Goal: Task Accomplishment & Management: Manage account settings

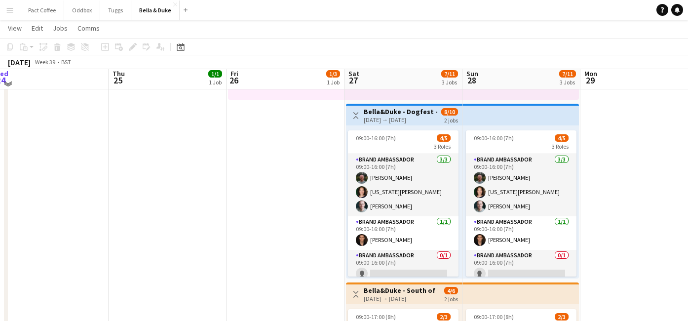
scroll to position [308, 0]
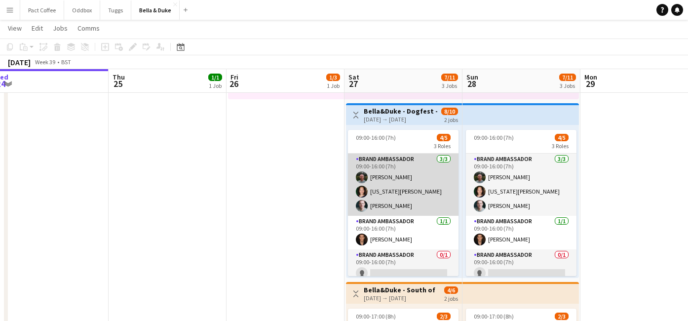
click at [396, 197] on app-card-role "Brand Ambassador [DATE] 09:00-16:00 (7h) [PERSON_NAME] [US_STATE][PERSON_NAME] …" at bounding box center [403, 185] width 111 height 62
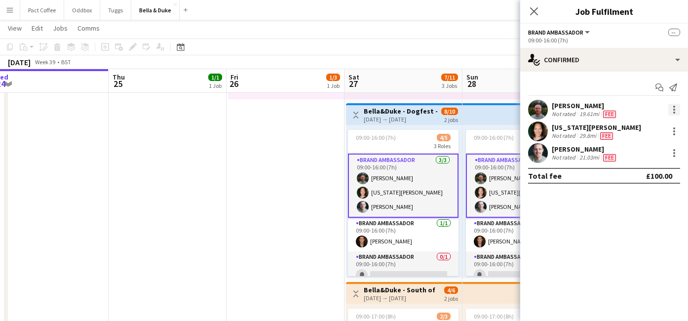
click at [675, 110] on div at bounding box center [675, 110] width 12 height 12
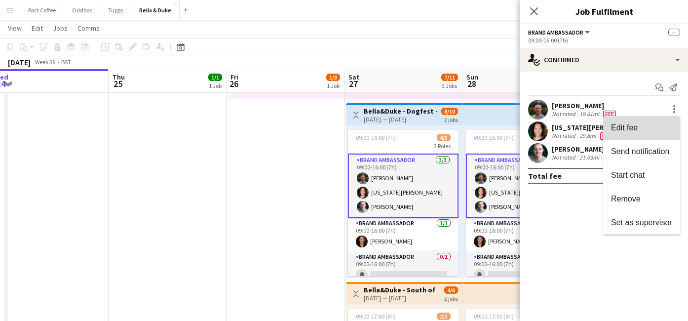
click at [647, 126] on span "Edit fee" at bounding box center [641, 127] width 61 height 9
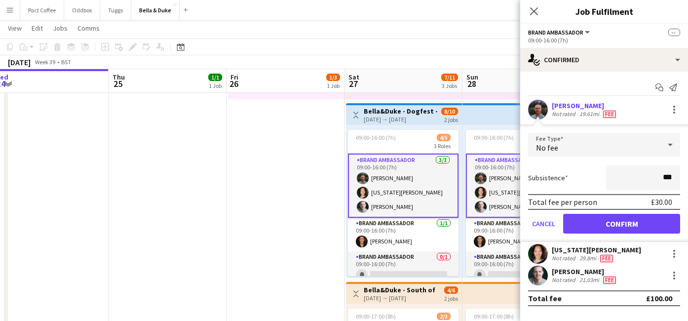
type input "**"
type input "***"
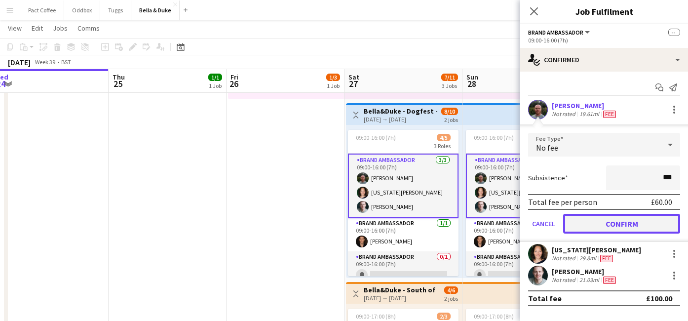
click at [667, 218] on button "Confirm" at bounding box center [621, 224] width 117 height 20
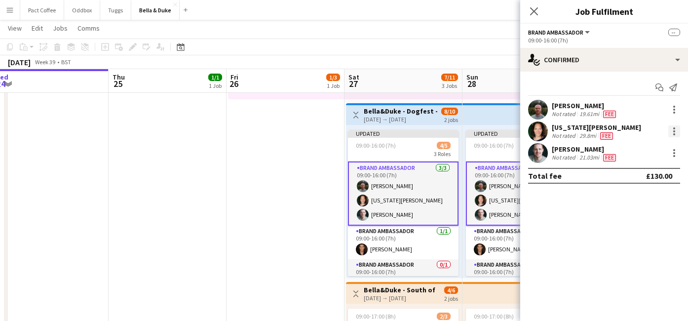
click at [674, 135] on div at bounding box center [674, 134] width 2 height 2
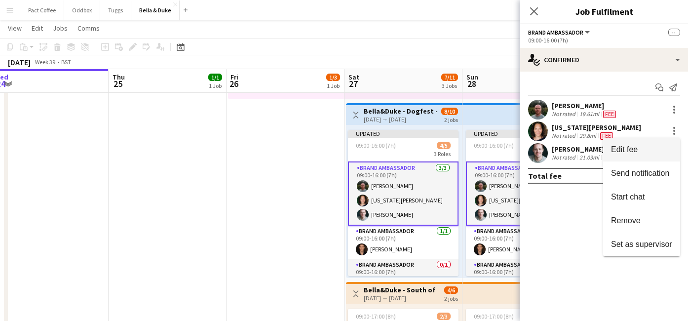
click at [659, 144] on button "Edit fee" at bounding box center [641, 150] width 77 height 24
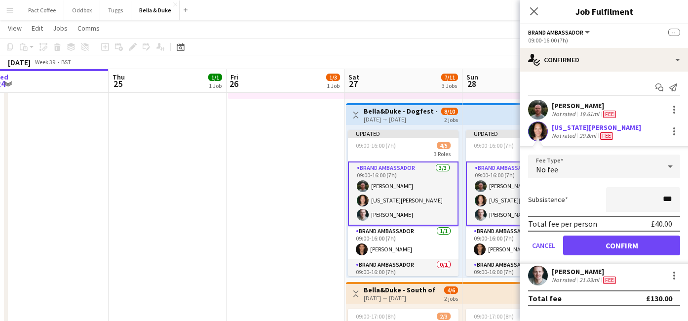
type input "**"
type input "***"
click at [660, 247] on button "Confirm" at bounding box center [621, 246] width 117 height 20
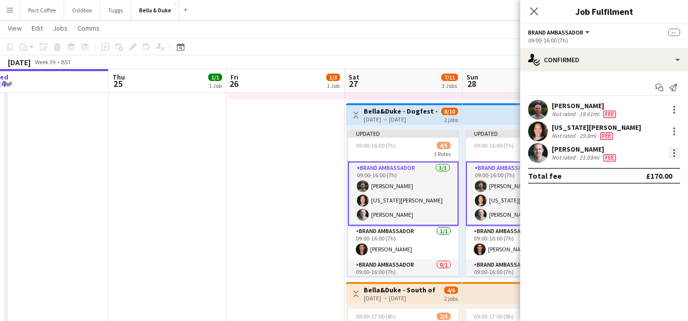
click at [672, 154] on div at bounding box center [675, 153] width 12 height 12
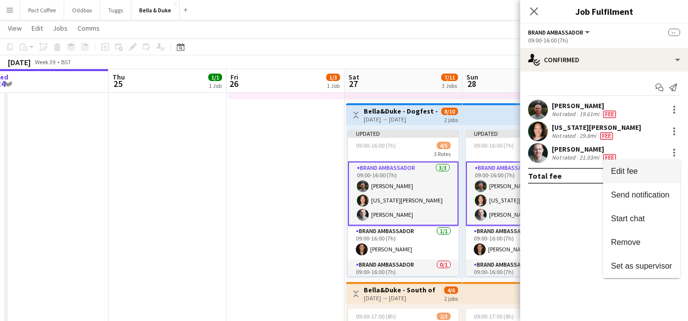
click at [637, 163] on button "Edit fee" at bounding box center [641, 171] width 77 height 24
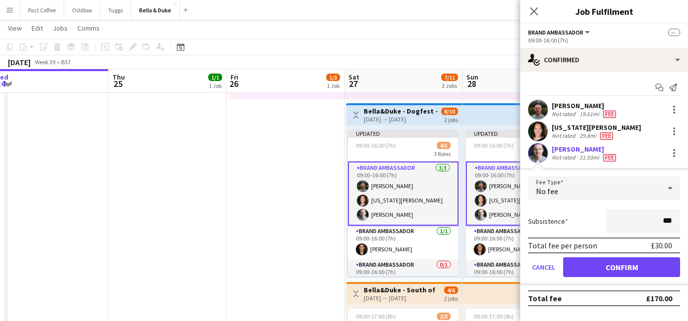
type input "**"
type input "***"
click at [641, 274] on button "Confirm" at bounding box center [621, 267] width 117 height 20
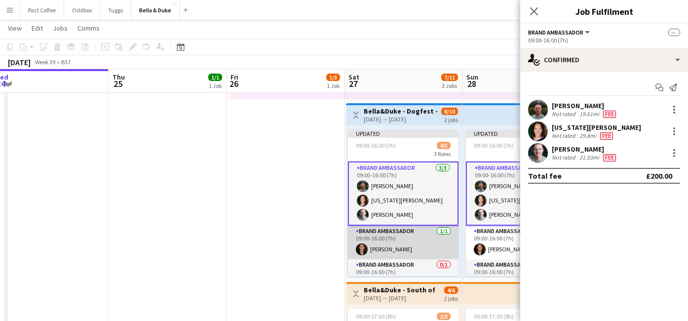
click at [412, 246] on app-card-role "Brand Ambassador [DATE] 09:00-16:00 (7h) [PERSON_NAME]" at bounding box center [403, 243] width 111 height 34
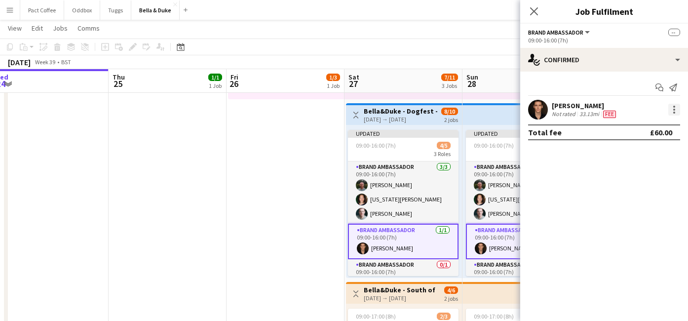
click at [671, 114] on div at bounding box center [675, 110] width 12 height 12
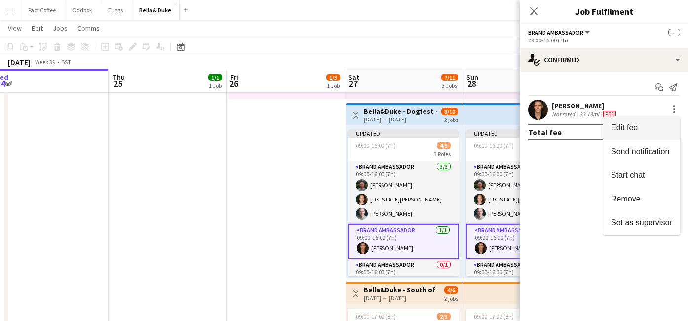
click at [642, 130] on span "Edit fee" at bounding box center [641, 127] width 61 height 9
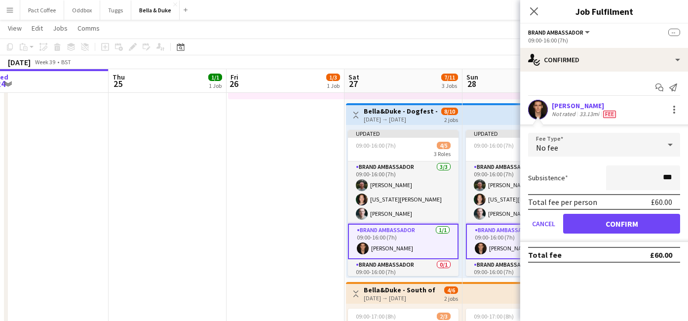
type input "**"
type input "***"
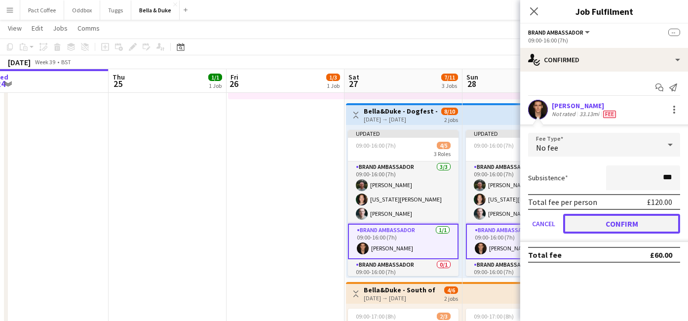
click at [670, 225] on button "Confirm" at bounding box center [621, 224] width 117 height 20
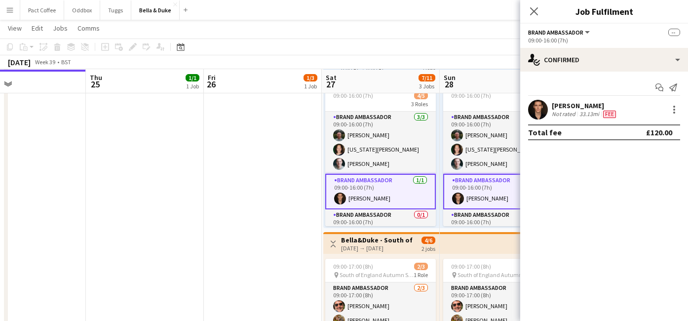
scroll to position [358, 0]
click at [296, 200] on app-date-cell "Toggle View [PERSON_NAME] - Malvern Autumn Show [DATE] → [DATE] 3/9 3 jobs 09:0…" at bounding box center [263, 229] width 118 height 719
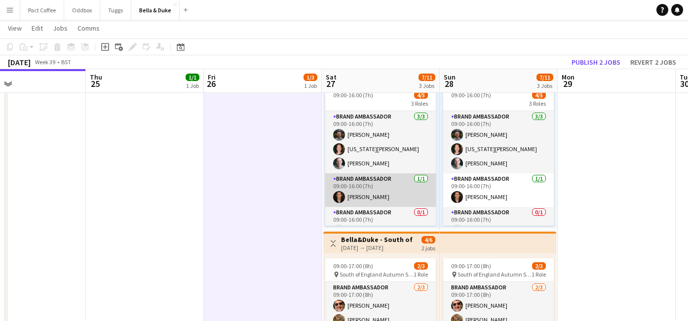
scroll to position [15, 0]
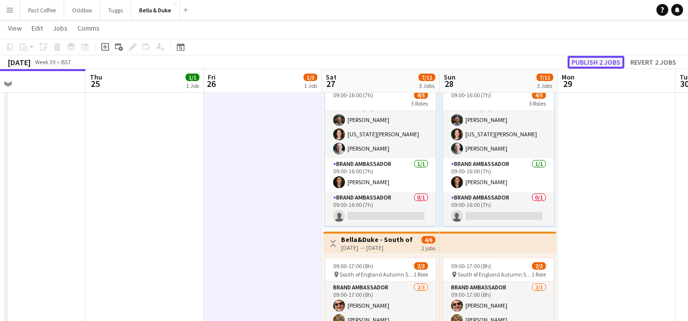
click at [591, 61] on button "Publish 2 jobs" at bounding box center [596, 62] width 57 height 13
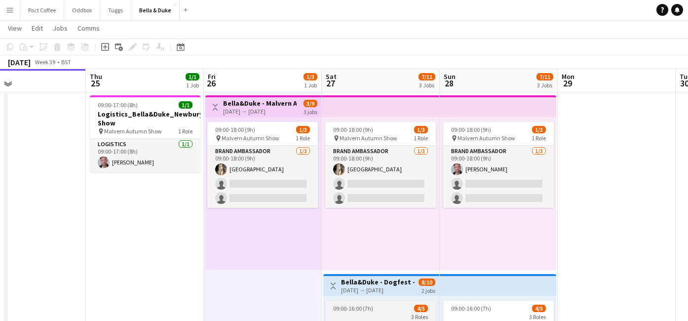
scroll to position [136, 0]
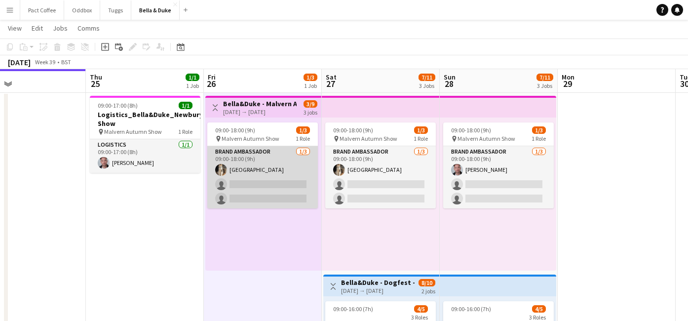
click at [282, 167] on app-card-role "Brand Ambassador [DATE] 09:00-18:00 (9h) [GEOGRAPHIC_DATA] single-neutral-actio…" at bounding box center [262, 177] width 111 height 62
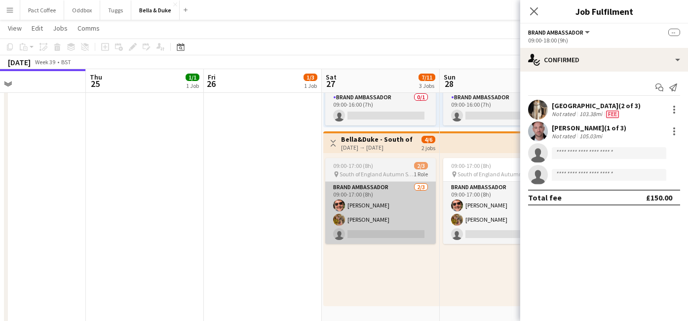
scroll to position [459, 0]
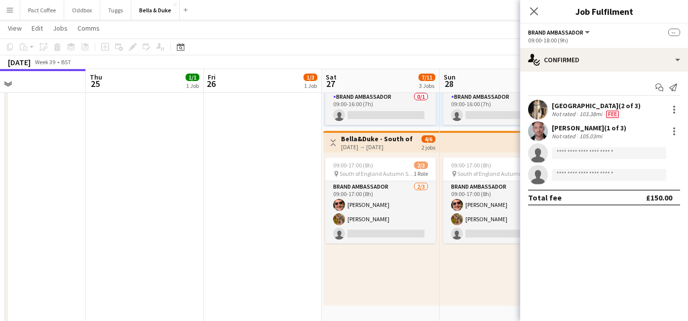
click at [159, 213] on app-date-cell "09:00-17:00 (8h) 1/1 Logistics_Bella&Duke_Newbury Show pin Malvern Autumn Show …" at bounding box center [145, 128] width 118 height 719
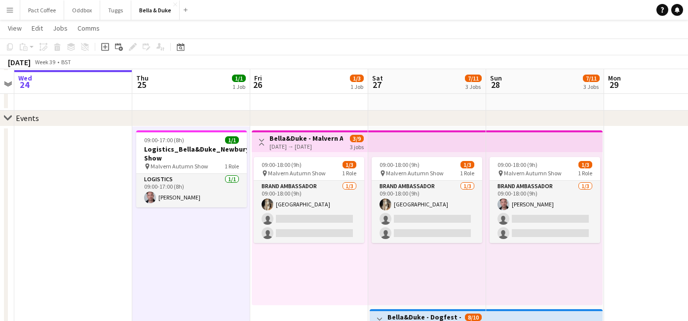
scroll to position [103, 0]
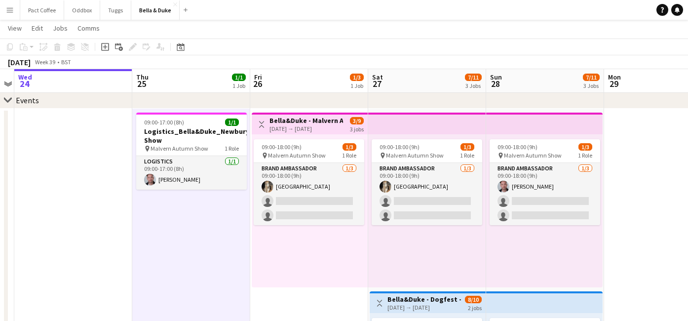
scroll to position [116, 0]
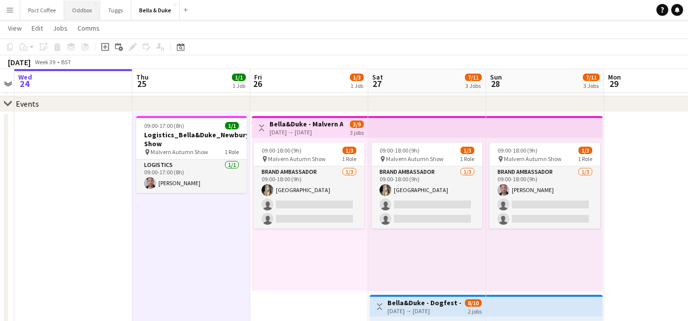
click at [70, 13] on button "Oddbox Close" at bounding box center [82, 9] width 36 height 19
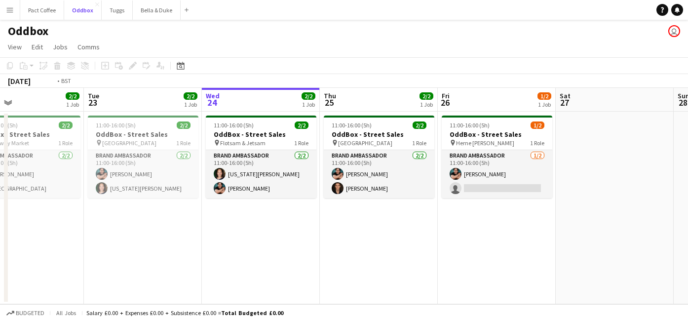
scroll to position [0, 254]
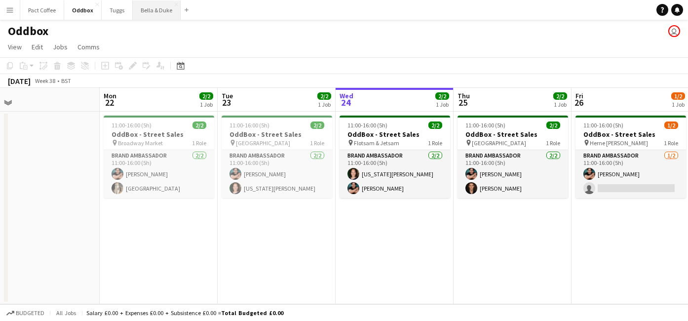
click at [153, 14] on button "Bella & Duke Close" at bounding box center [157, 9] width 48 height 19
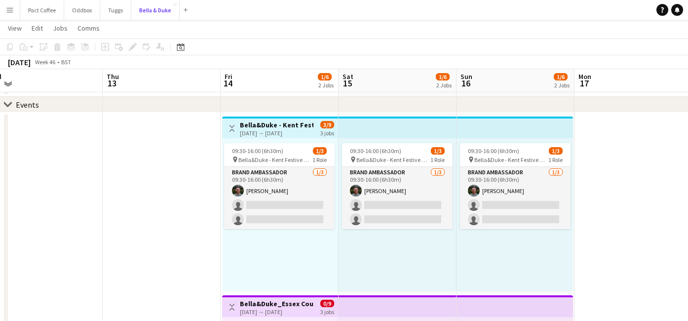
scroll to position [42, 0]
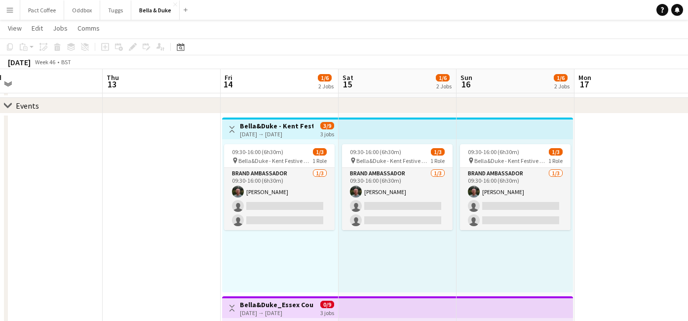
click at [277, 134] on div "[DATE] → [DATE]" at bounding box center [277, 133] width 74 height 7
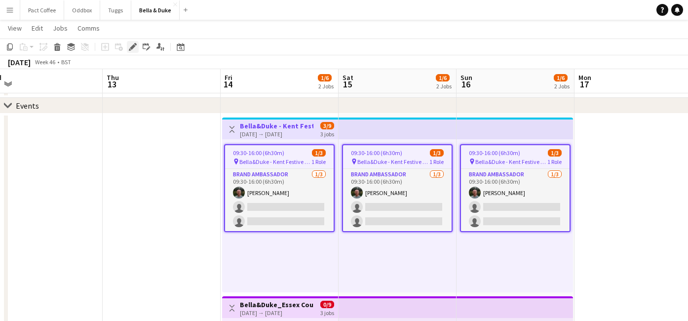
click at [134, 45] on icon at bounding box center [132, 46] width 5 height 5
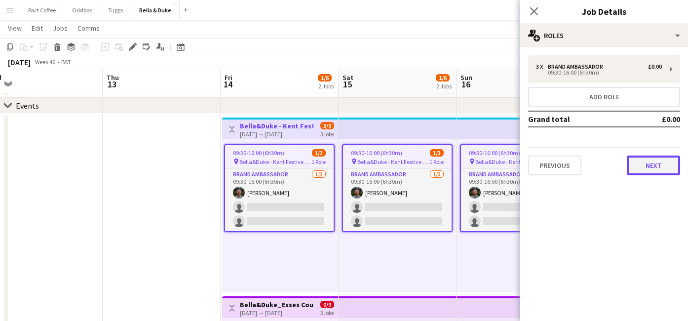
click at [642, 160] on button "Next" at bounding box center [653, 166] width 53 height 20
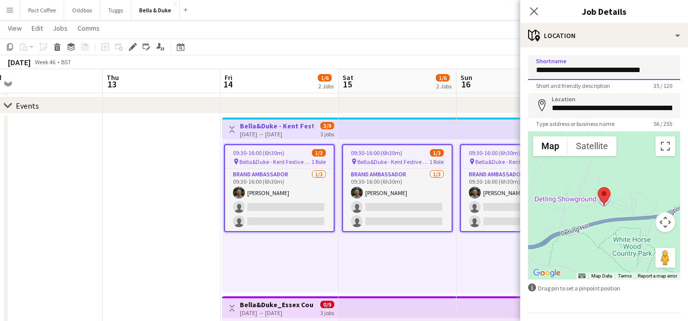
drag, startPoint x: 579, startPoint y: 70, endPoint x: 662, endPoint y: 73, distance: 83.5
click at [662, 73] on input "**********" at bounding box center [604, 67] width 152 height 25
click at [537, 9] on icon at bounding box center [533, 10] width 9 height 9
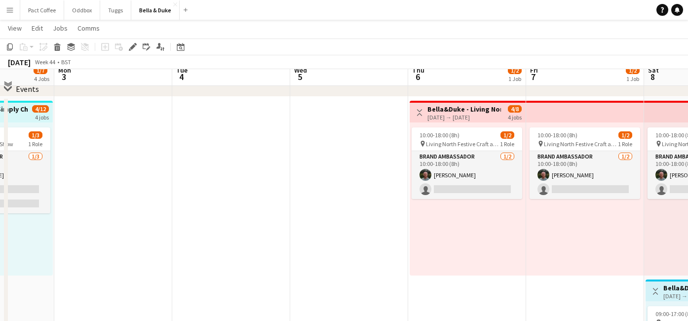
scroll to position [51, 0]
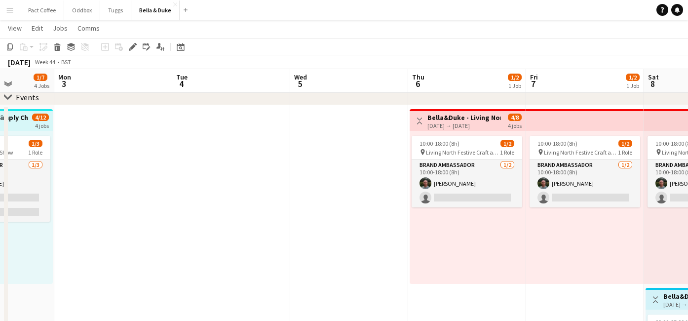
click at [12, 11] on app-icon "Menu" at bounding box center [10, 10] width 8 height 8
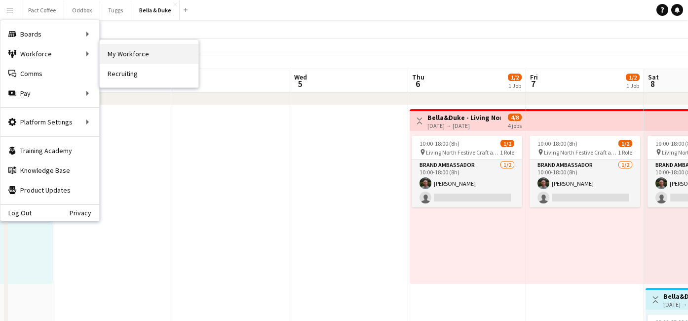
click at [138, 55] on link "My Workforce" at bounding box center [149, 54] width 99 height 20
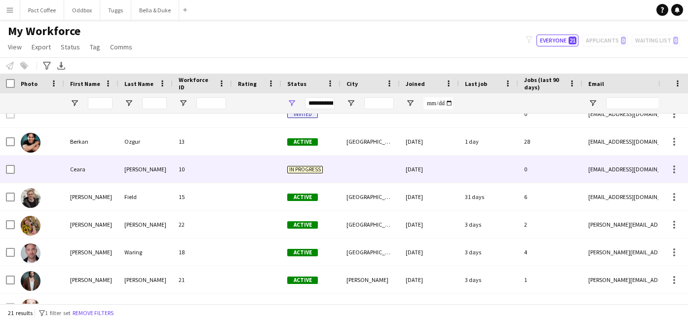
scroll to position [18, 0]
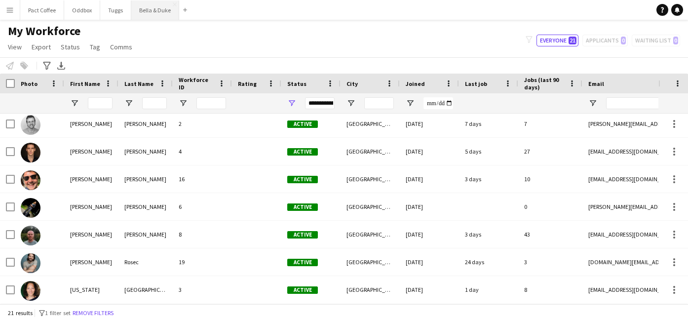
click at [159, 18] on button "Bella & Duke Close" at bounding box center [155, 9] width 48 height 19
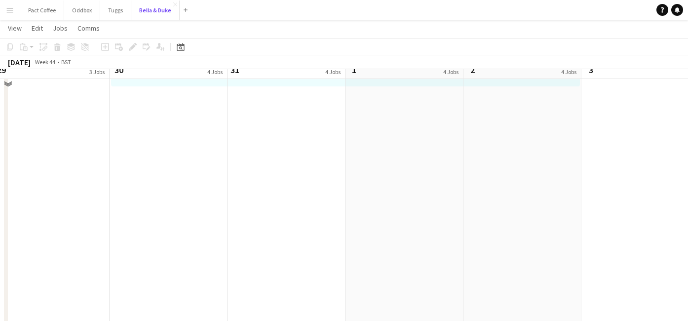
scroll to position [322, 0]
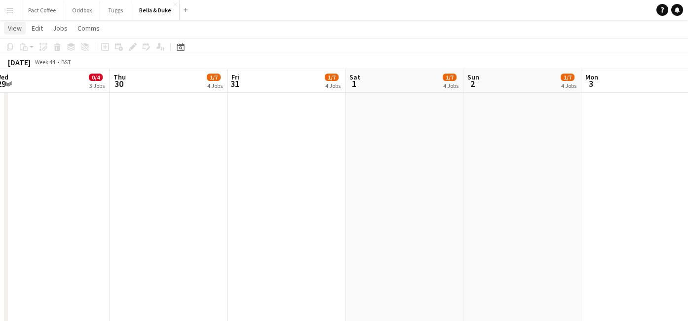
click at [14, 30] on span "View" at bounding box center [15, 28] width 14 height 9
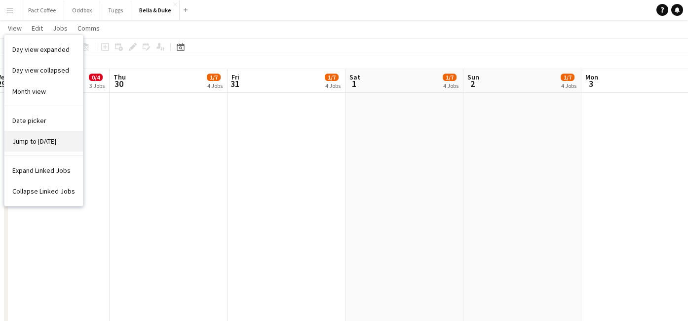
click at [25, 136] on link "Jump to [DATE]" at bounding box center [43, 141] width 79 height 21
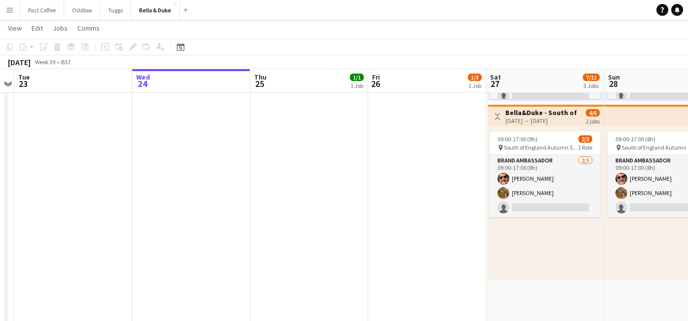
scroll to position [486, 0]
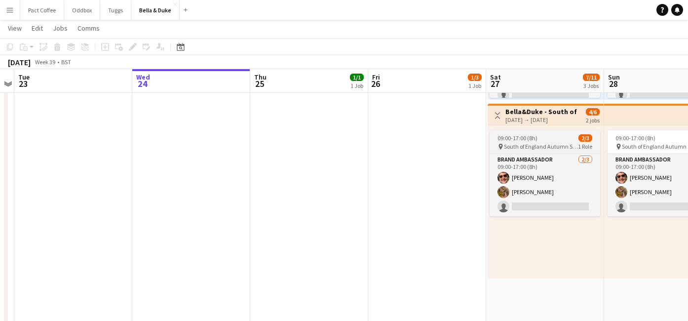
click at [542, 143] on span "South of England Autumn Show and Horsetrials" at bounding box center [541, 146] width 74 height 7
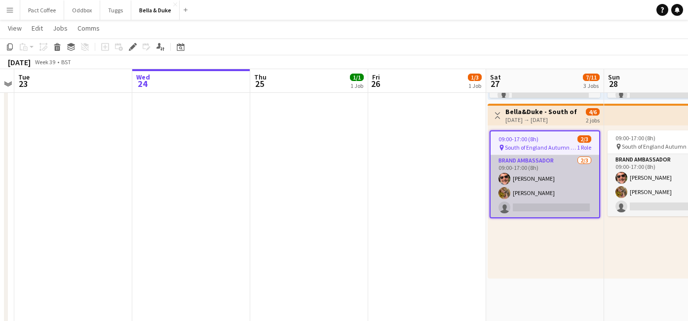
click at [544, 168] on app-card-role "Brand Ambassador [DATE] 09:00-17:00 (8h) [PERSON_NAME] [PERSON_NAME] single-neu…" at bounding box center [545, 186] width 109 height 62
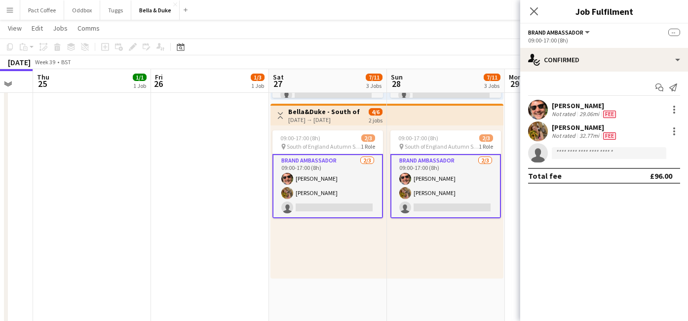
scroll to position [0, 333]
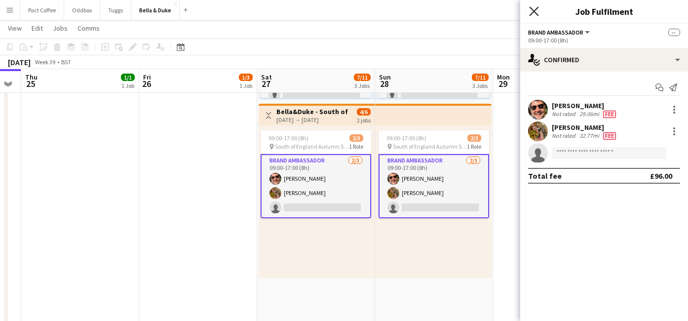
click at [533, 12] on icon "Close pop-in" at bounding box center [533, 10] width 9 height 9
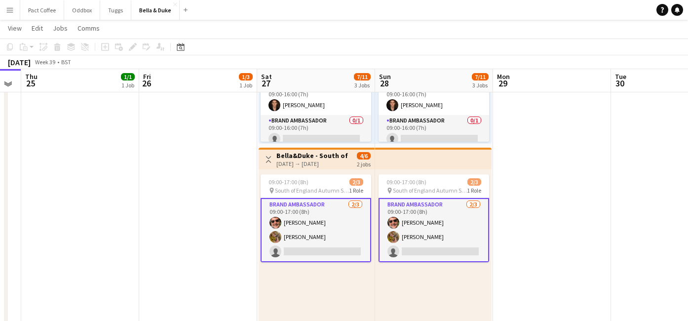
scroll to position [441, 0]
click at [201, 195] on app-date-cell "Toggle View [PERSON_NAME] - Malvern Autumn Show [DATE] → [DATE] 3/9 3 jobs 09:0…" at bounding box center [198, 146] width 118 height 719
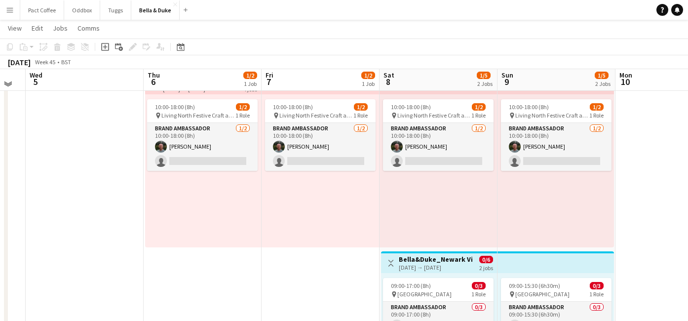
scroll to position [157, 0]
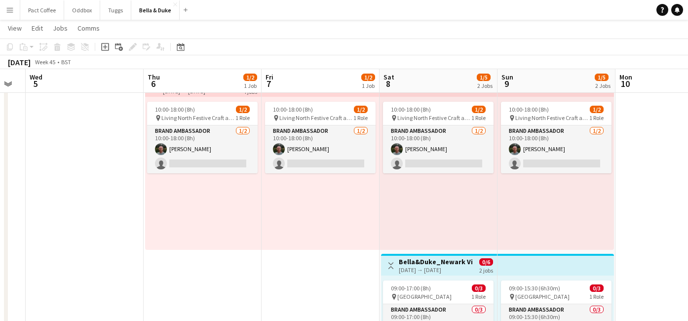
click at [16, 15] on button "Menu" at bounding box center [10, 10] width 20 height 20
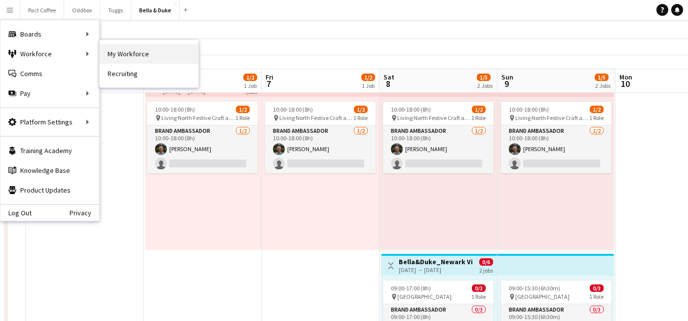
click at [151, 56] on link "My Workforce" at bounding box center [149, 54] width 99 height 20
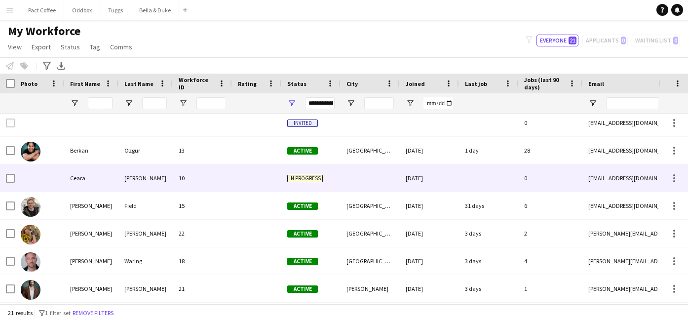
scroll to position [8, 0]
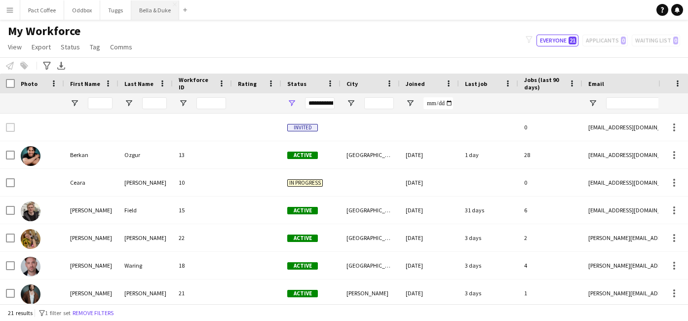
click at [148, 13] on button "Bella & Duke Close" at bounding box center [155, 9] width 48 height 19
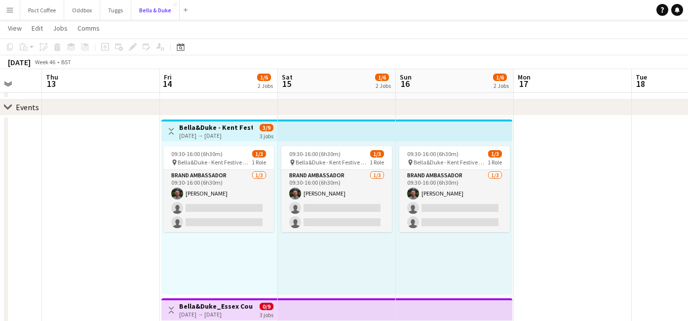
scroll to position [0, 315]
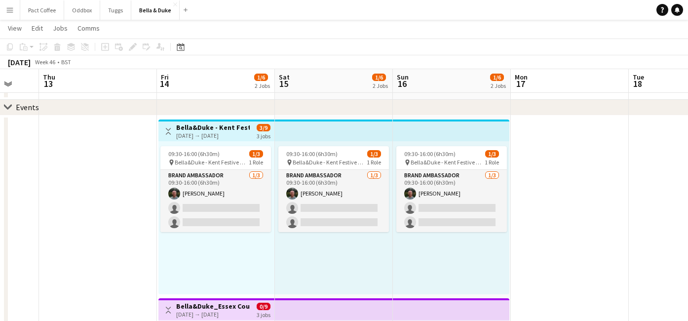
click at [234, 131] on h3 "Bella&Duke - Kent Festive Gift Fair" at bounding box center [213, 127] width 74 height 9
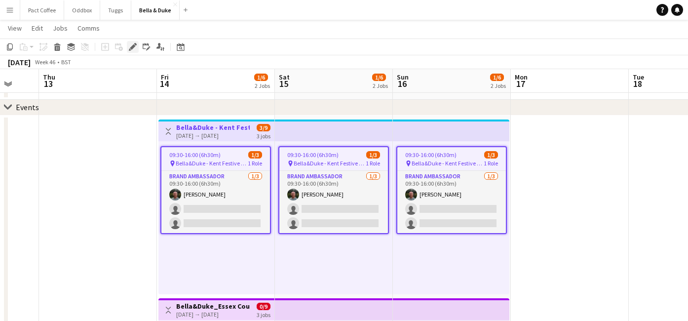
click at [136, 47] on icon "Edit" at bounding box center [133, 47] width 8 height 8
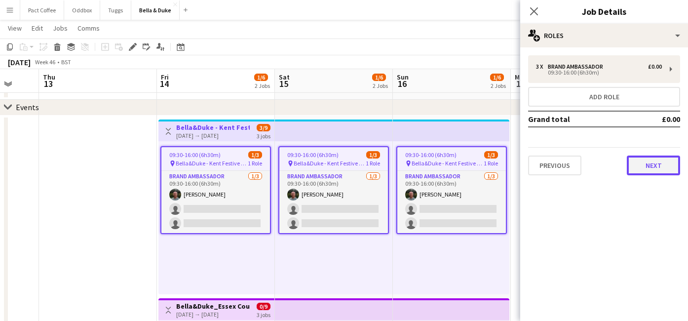
click at [644, 171] on button "Next" at bounding box center [653, 166] width 53 height 20
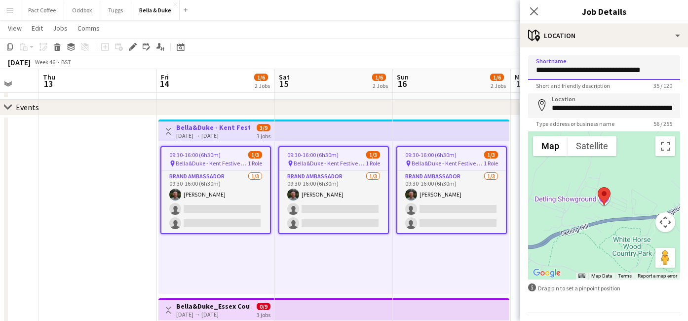
drag, startPoint x: 581, startPoint y: 70, endPoint x: 663, endPoint y: 70, distance: 82.5
click at [663, 70] on input "**********" at bounding box center [604, 67] width 152 height 25
click at [606, 110] on input "**********" at bounding box center [604, 105] width 152 height 25
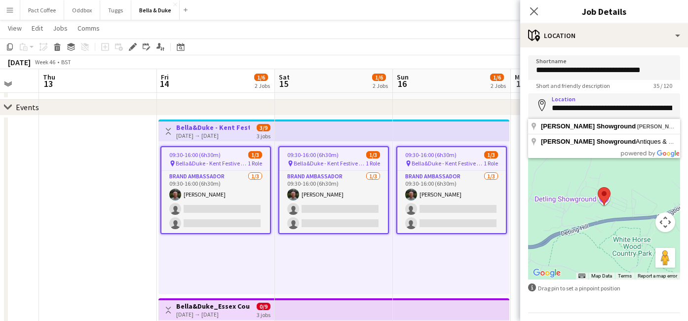
click at [609, 312] on form "**********" at bounding box center [604, 197] width 168 height 285
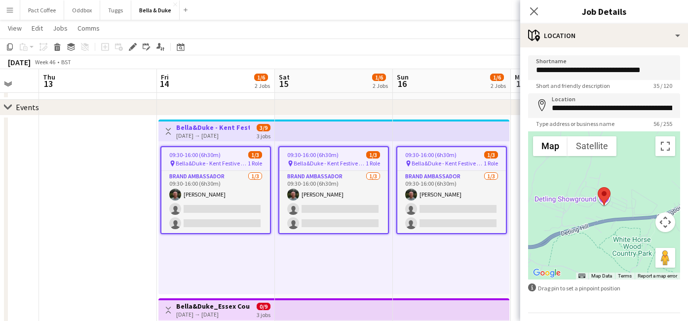
scroll to position [28, 0]
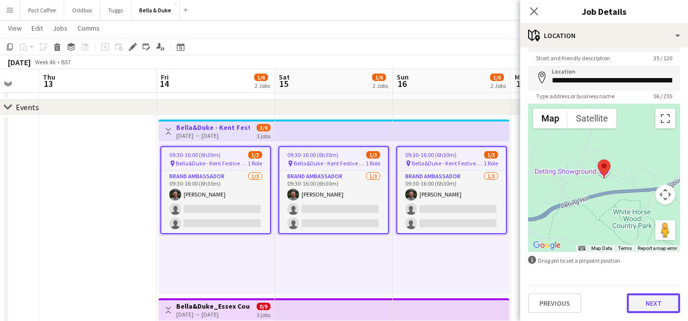
click at [641, 307] on button "Next" at bounding box center [653, 303] width 53 height 20
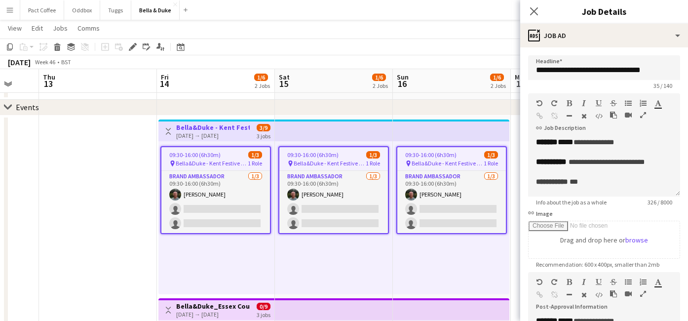
scroll to position [0, 0]
drag, startPoint x: 650, startPoint y: 162, endPoint x: 578, endPoint y: 165, distance: 71.7
click at [578, 165] on div "**********" at bounding box center [604, 162] width 136 height 10
copy span "**********"
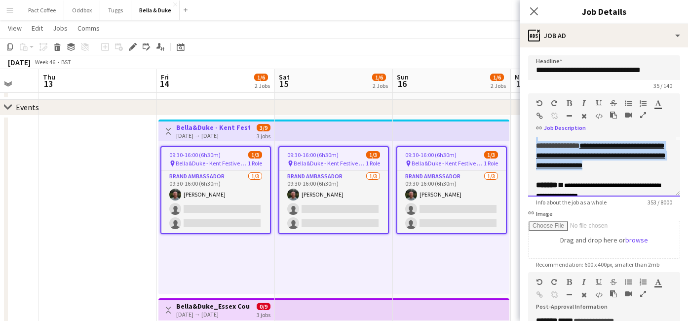
scroll to position [30, 0]
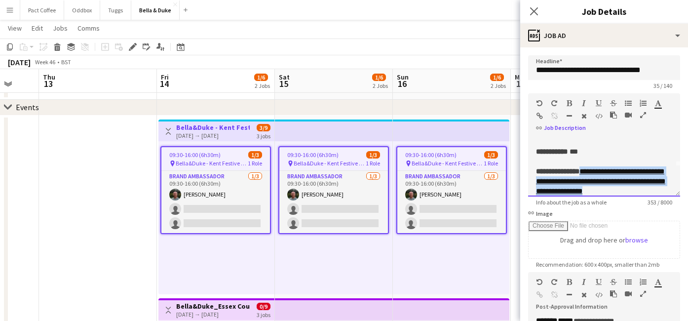
drag, startPoint x: 606, startPoint y: 177, endPoint x: 594, endPoint y: 172, distance: 13.3
click at [594, 172] on div "**********" at bounding box center [604, 166] width 152 height 59
copy link "**********"
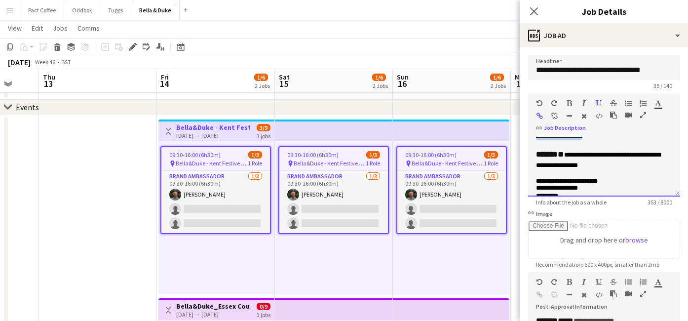
scroll to position [92, 0]
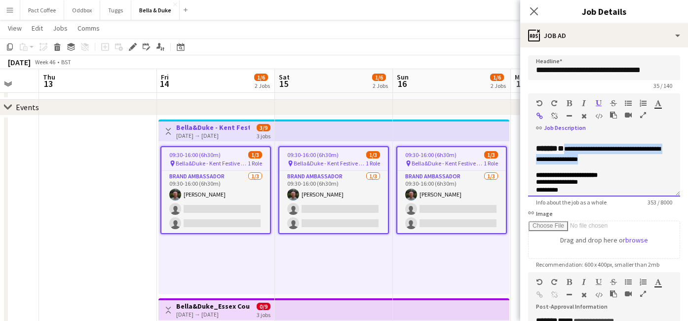
drag, startPoint x: 622, startPoint y: 173, endPoint x: 568, endPoint y: 163, distance: 54.8
click at [568, 163] on div "**********" at bounding box center [604, 154] width 136 height 21
copy span "**********"
click at [539, 9] on icon "Close pop-in" at bounding box center [533, 10] width 9 height 9
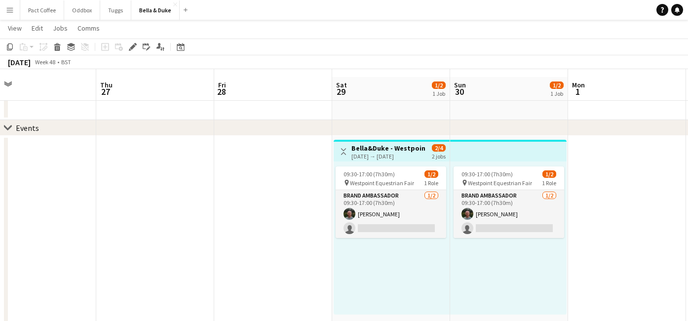
scroll to position [52, 0]
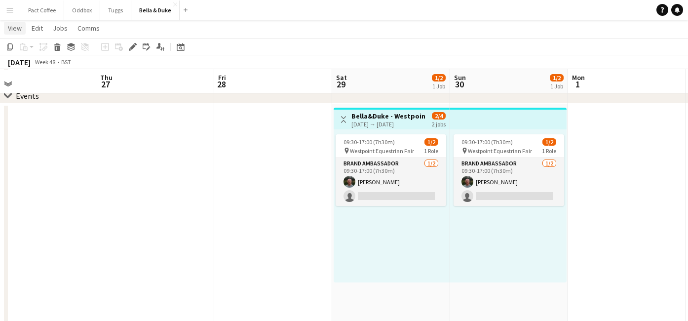
click at [10, 34] on link "View" at bounding box center [15, 28] width 22 height 13
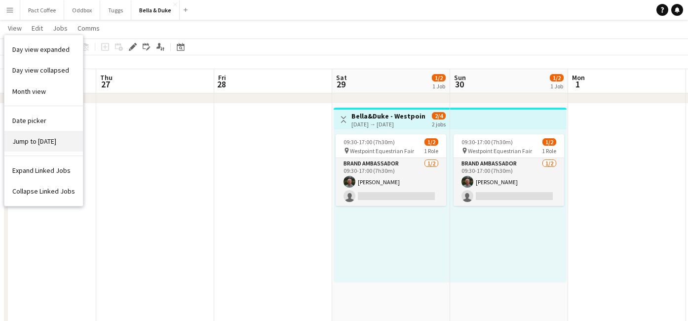
click at [42, 142] on span "Jump to [DATE]" at bounding box center [34, 141] width 44 height 9
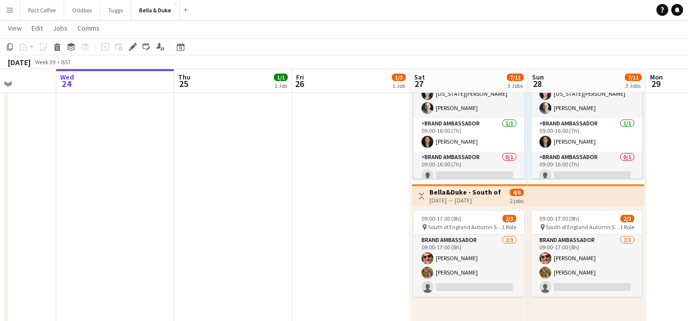
scroll to position [403, 0]
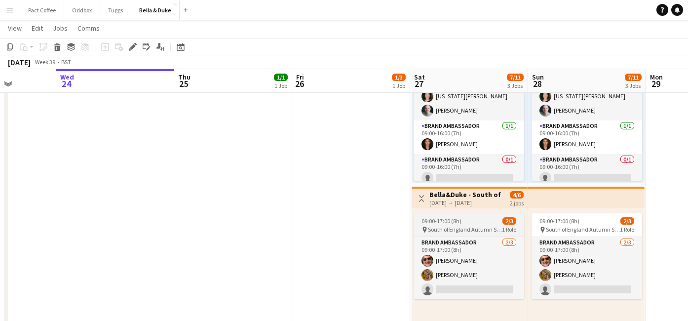
click at [465, 232] on span "South of England Autumn Show and Horsetrials" at bounding box center [465, 229] width 74 height 7
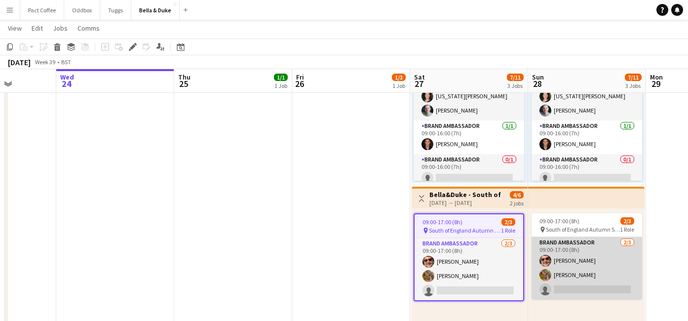
click at [577, 248] on app-card-role "Brand Ambassador [DATE] 09:00-17:00 (8h) [PERSON_NAME] [PERSON_NAME] single-neu…" at bounding box center [587, 268] width 111 height 62
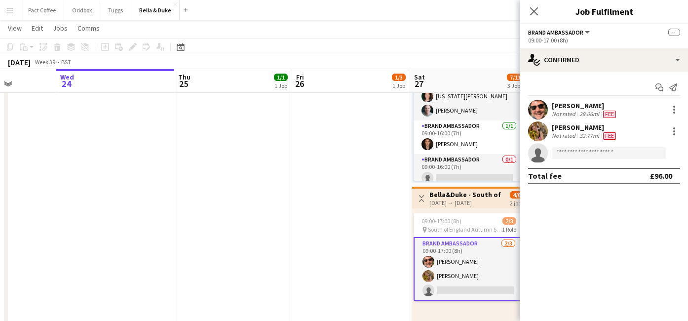
click at [457, 204] on div "[DATE] → [DATE]" at bounding box center [467, 202] width 74 height 7
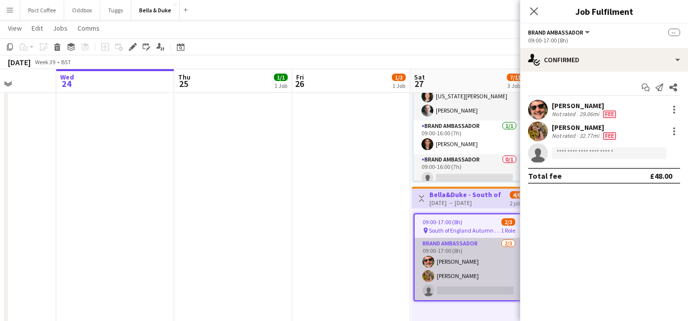
click at [464, 250] on app-card-role "Brand Ambassador [DATE] 09:00-17:00 (8h) [PERSON_NAME] [PERSON_NAME] single-neu…" at bounding box center [469, 269] width 109 height 62
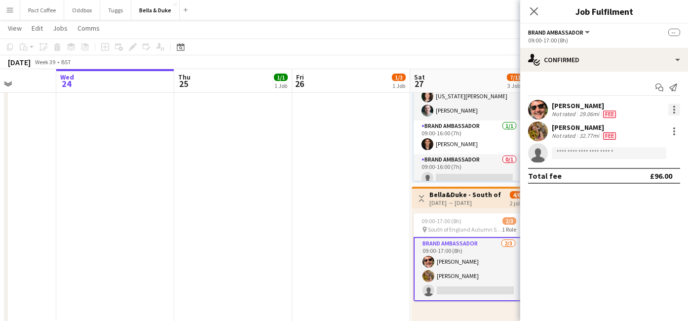
click at [670, 109] on div at bounding box center [675, 110] width 12 height 12
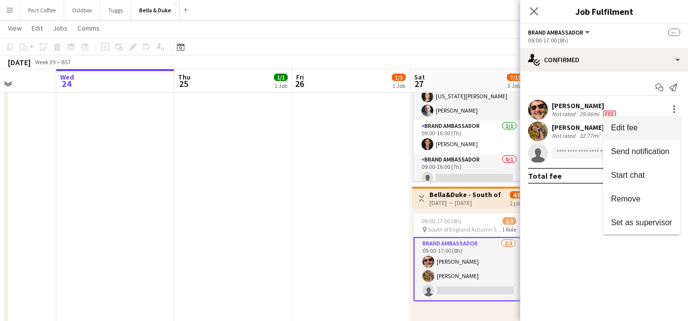
click at [651, 126] on span "Edit fee" at bounding box center [641, 127] width 61 height 9
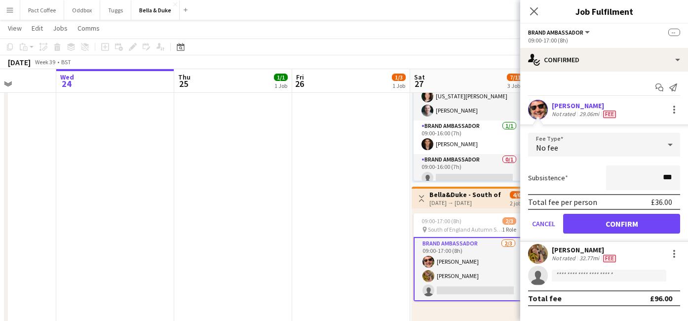
type input "**"
type input "***"
click at [591, 172] on div "Subsistence ***" at bounding box center [604, 177] width 152 height 25
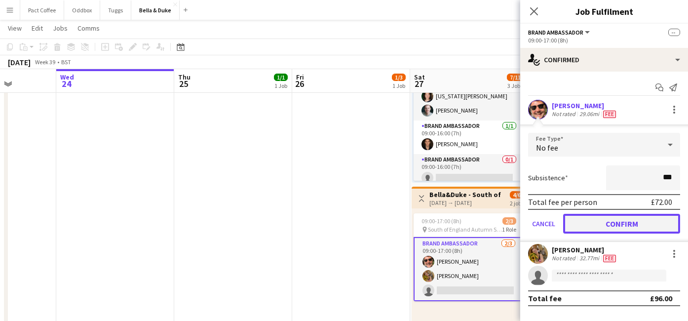
click at [620, 229] on button "Confirm" at bounding box center [621, 224] width 117 height 20
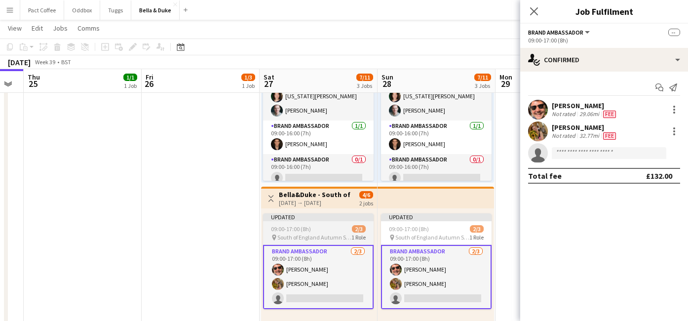
scroll to position [0, 334]
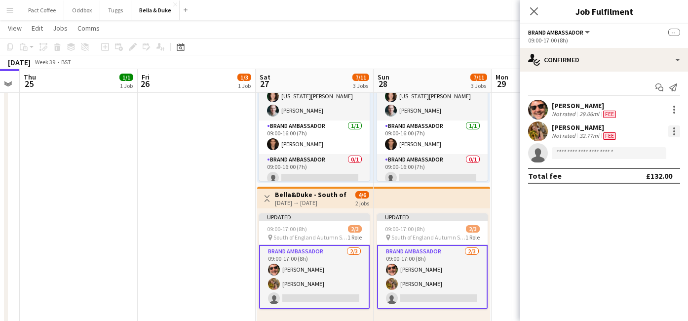
click at [678, 132] on div at bounding box center [675, 131] width 12 height 12
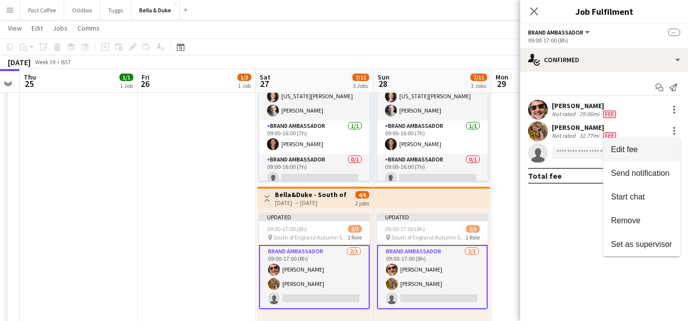
click at [638, 142] on button "Edit fee" at bounding box center [641, 150] width 77 height 24
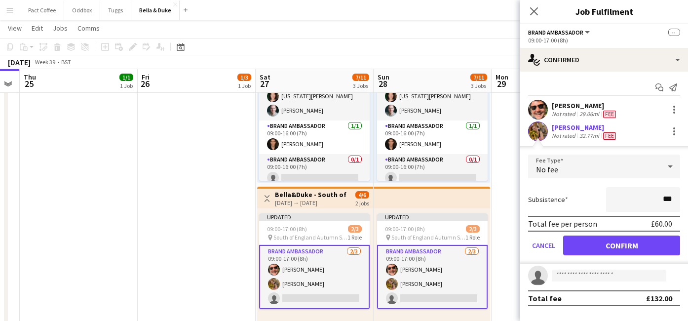
type input "**"
type input "***"
click at [586, 197] on div "Subsistence ***" at bounding box center [604, 199] width 152 height 25
click at [597, 237] on button "Confirm" at bounding box center [621, 246] width 117 height 20
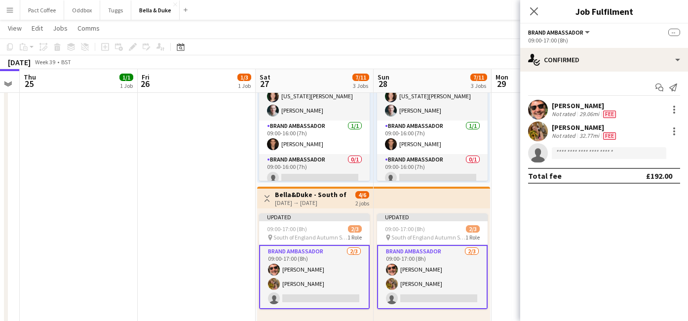
click at [214, 250] on app-date-cell "Toggle View [PERSON_NAME] - Malvern Autumn Show [DATE] → [DATE] 3/9 3 jobs 09:0…" at bounding box center [197, 184] width 118 height 719
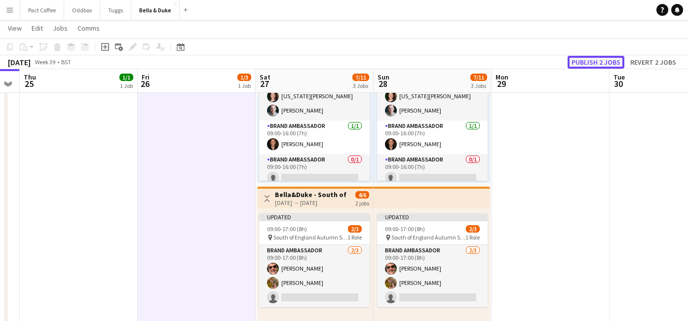
click at [609, 60] on button "Publish 2 jobs" at bounding box center [596, 62] width 57 height 13
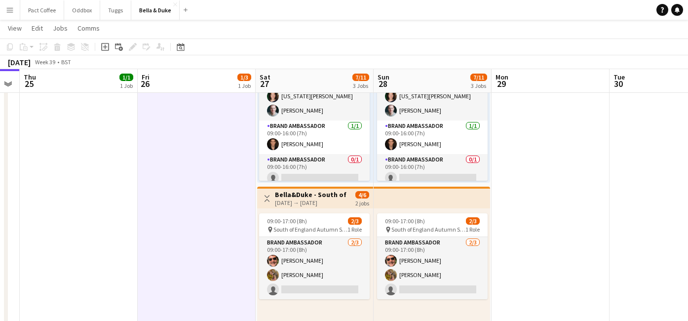
click at [320, 193] on h3 "Bella&Duke - South of England Autumn Show and Horse trials" at bounding box center [312, 194] width 74 height 9
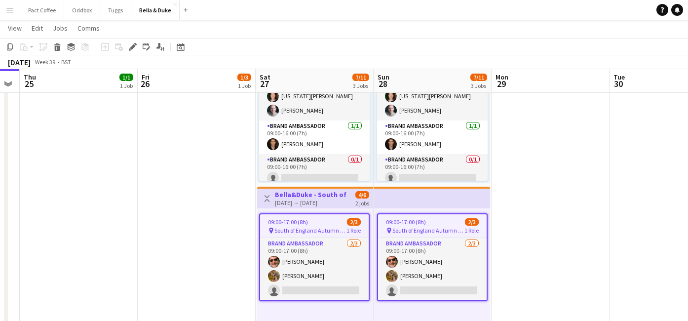
click at [136, 45] on icon "Edit" at bounding box center [133, 47] width 8 height 8
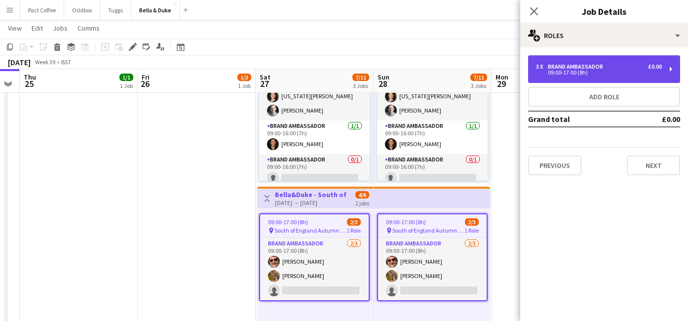
click at [608, 76] on div "3 x Brand Ambassador £0.00 09:00-17:00 (8h)" at bounding box center [604, 69] width 152 height 28
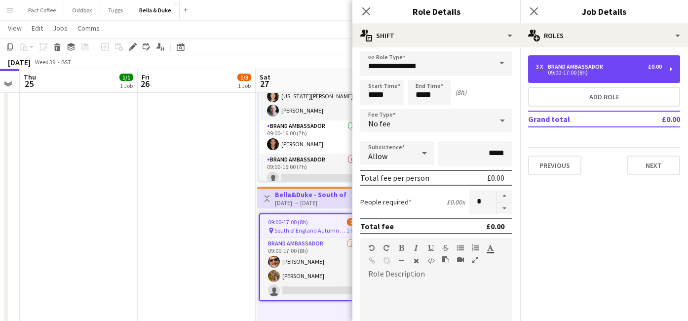
scroll to position [3, 0]
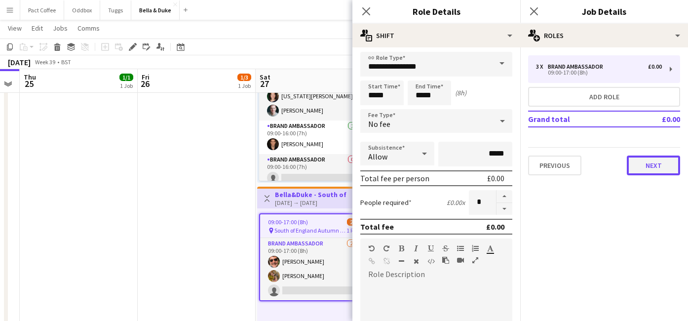
click at [646, 164] on button "Next" at bounding box center [653, 166] width 53 height 20
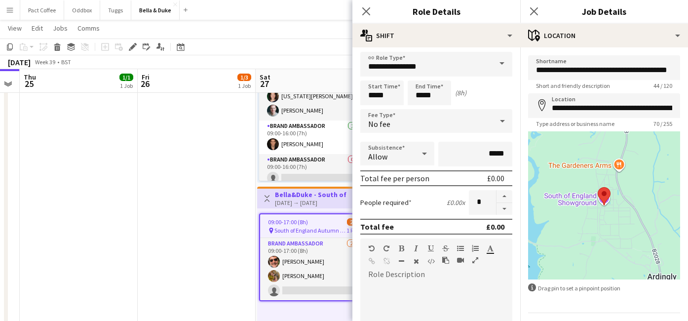
scroll to position [28, 0]
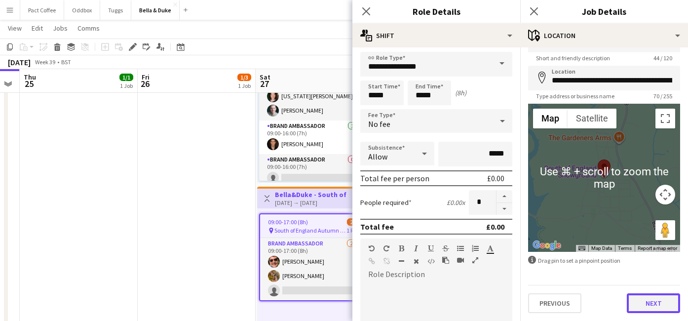
click at [640, 303] on button "Next" at bounding box center [653, 303] width 53 height 20
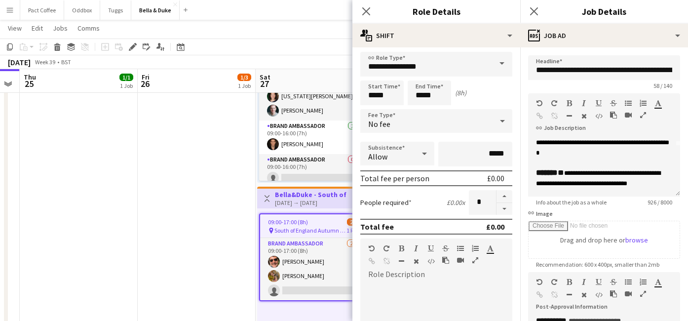
scroll to position [52, 0]
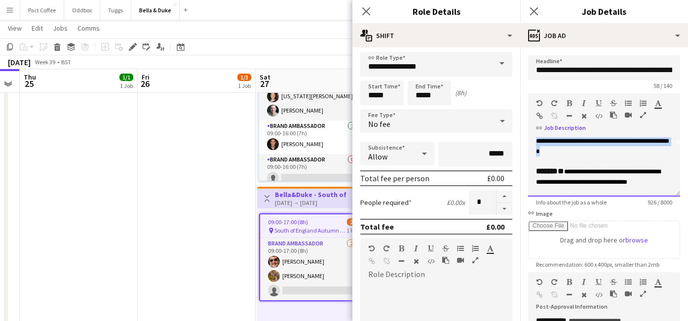
drag, startPoint x: 630, startPoint y: 164, endPoint x: 594, endPoint y: 144, distance: 41.3
click at [594, 144] on div "**********" at bounding box center [604, 140] width 136 height 31
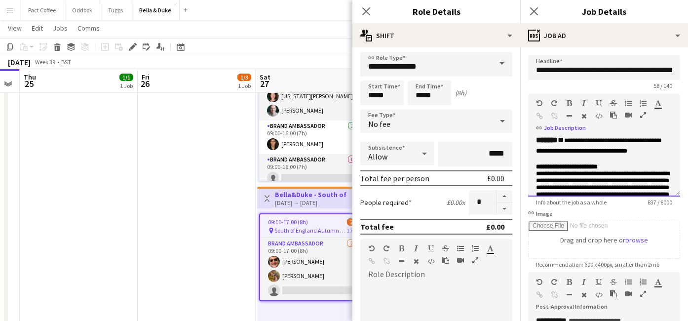
scroll to position [57, 0]
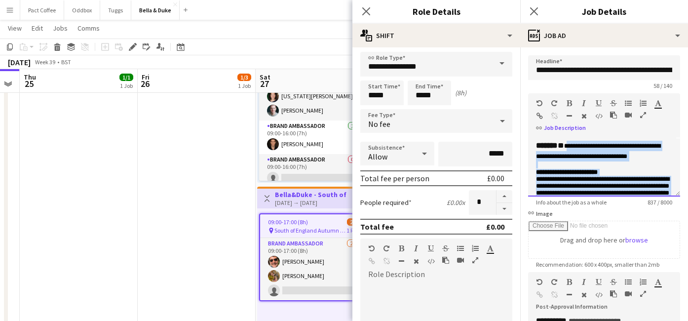
drag, startPoint x: 639, startPoint y: 171, endPoint x: 571, endPoint y: 158, distance: 69.9
click at [571, 158] on div "**********" at bounding box center [604, 166] width 152 height 59
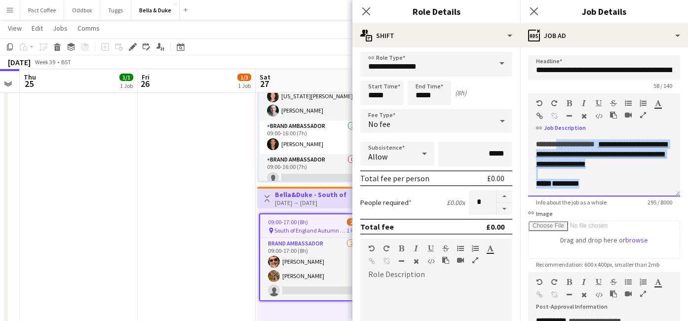
scroll to position [0, 0]
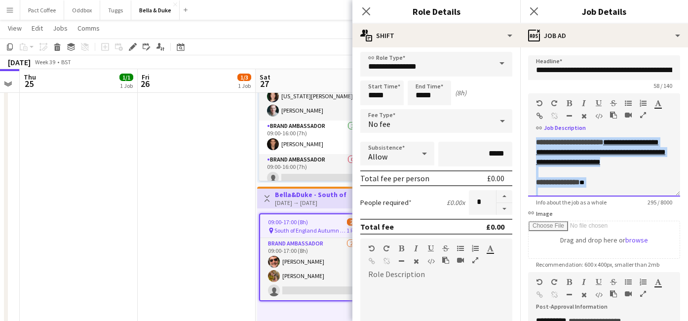
drag, startPoint x: 589, startPoint y: 181, endPoint x: 537, endPoint y: 76, distance: 117.0
click at [537, 76] on form "**********" at bounding box center [604, 267] width 168 height 425
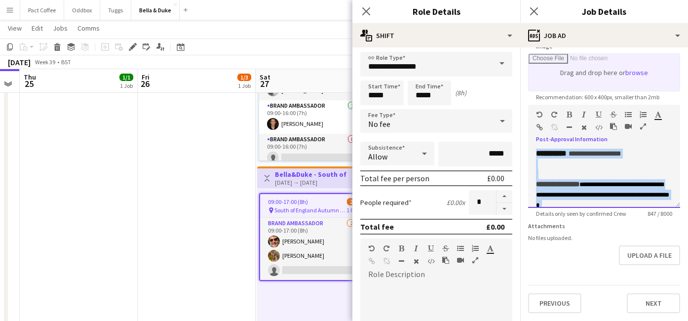
drag, startPoint x: 583, startPoint y: 186, endPoint x: 529, endPoint y: 61, distance: 135.6
click at [529, 61] on form "**********" at bounding box center [604, 100] width 168 height 425
paste div
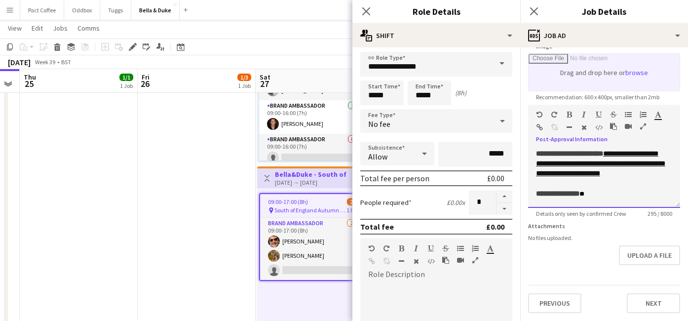
scroll to position [122, 0]
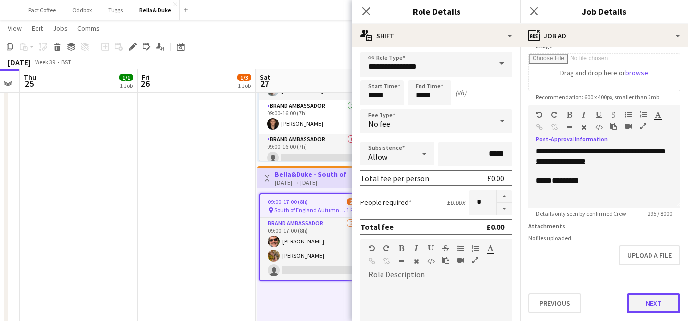
click at [648, 304] on button "Next" at bounding box center [653, 303] width 53 height 20
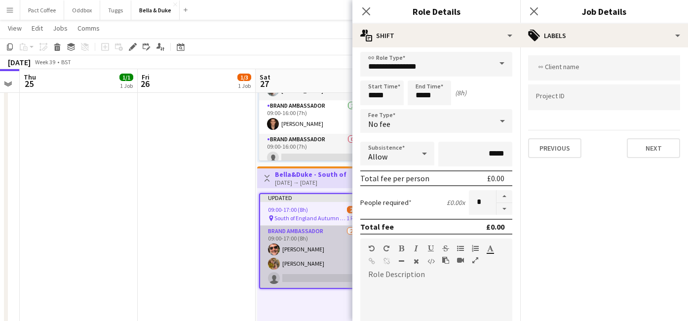
scroll to position [0, 0]
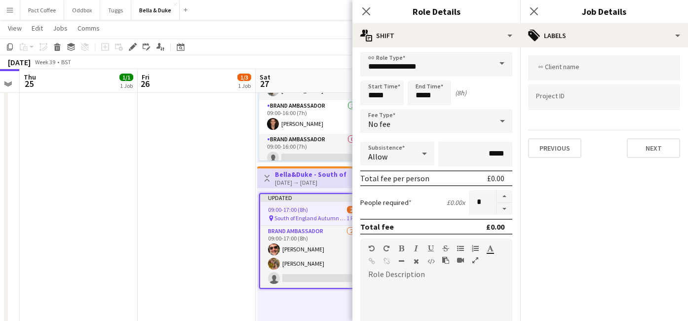
click at [236, 258] on app-date-cell "Toggle View [PERSON_NAME] - Malvern Autumn Show [DATE] → [DATE] 3/9 3 jobs 09:0…" at bounding box center [197, 164] width 118 height 719
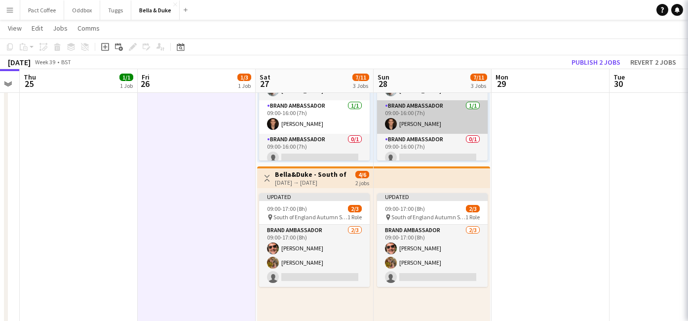
scroll to position [0, 335]
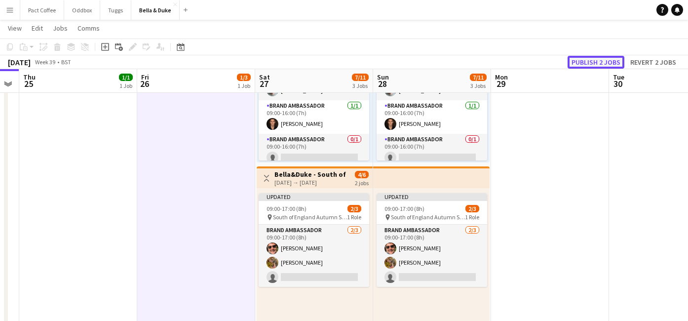
click at [607, 60] on button "Publish 2 jobs" at bounding box center [596, 62] width 57 height 13
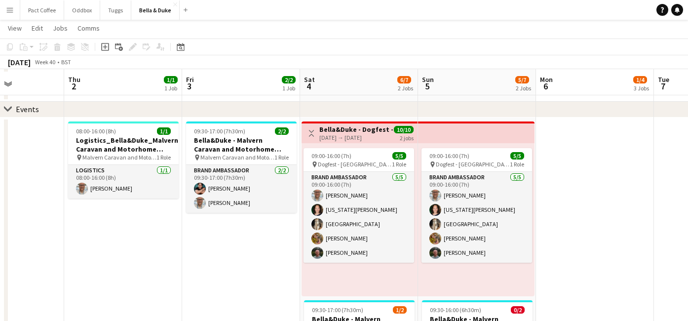
scroll to position [115, 0]
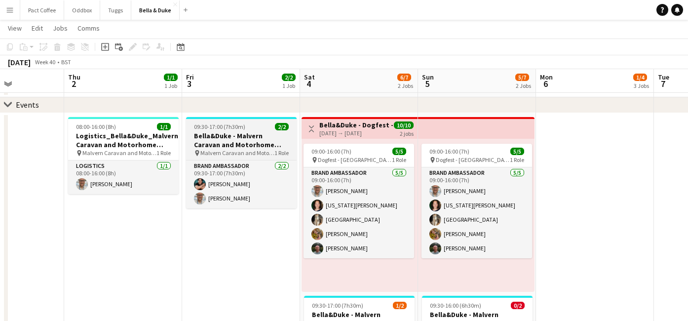
click at [211, 128] on span "09:30-17:00 (7h30m)" at bounding box center [219, 126] width 51 height 7
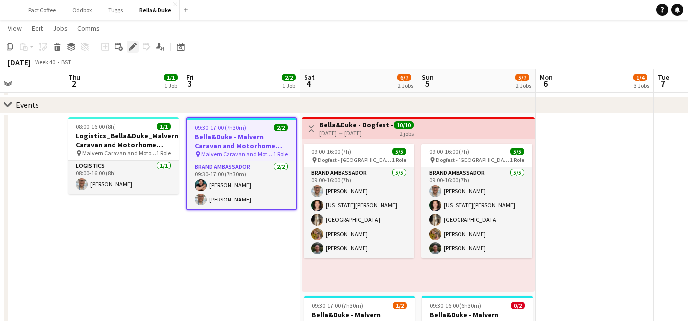
click at [135, 49] on icon "Edit" at bounding box center [133, 47] width 8 height 8
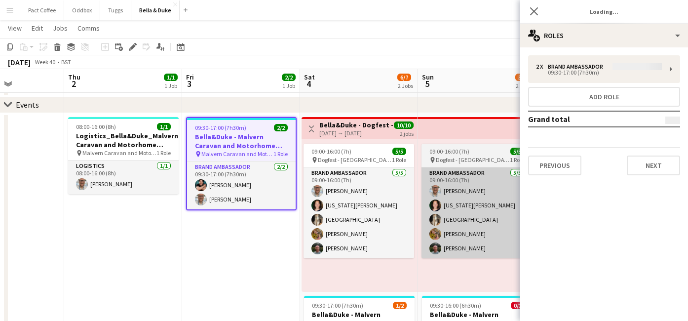
type input "**********"
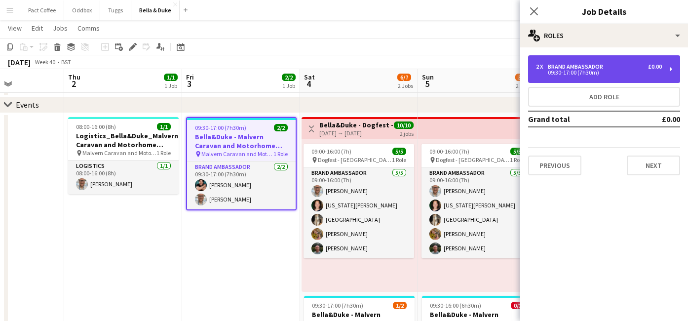
click at [553, 78] on div "2 x Brand Ambassador £0.00 09:30-17:00 (7h30m)" at bounding box center [604, 69] width 152 height 28
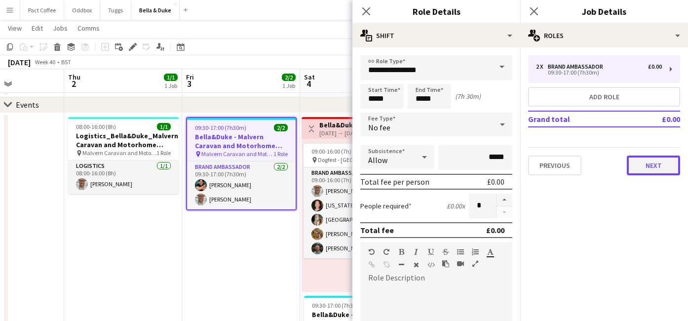
click at [641, 171] on button "Next" at bounding box center [653, 166] width 53 height 20
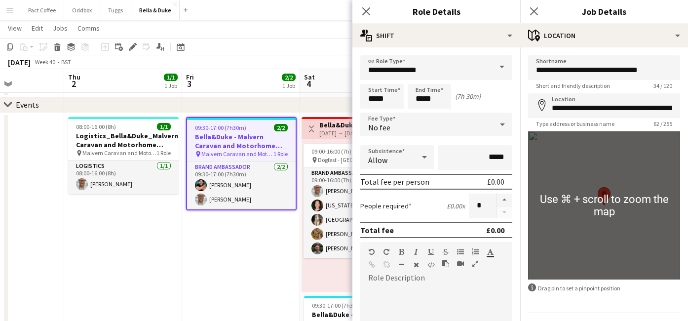
scroll to position [28, 0]
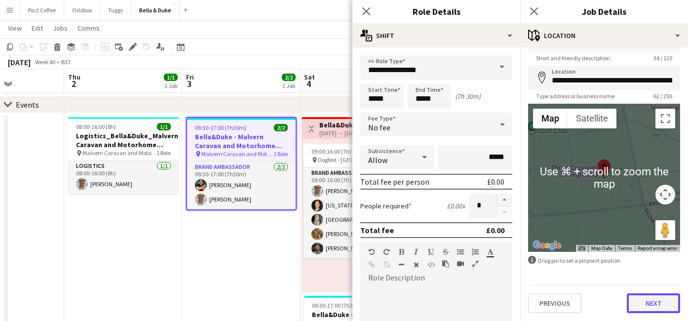
click at [646, 306] on button "Next" at bounding box center [653, 303] width 53 height 20
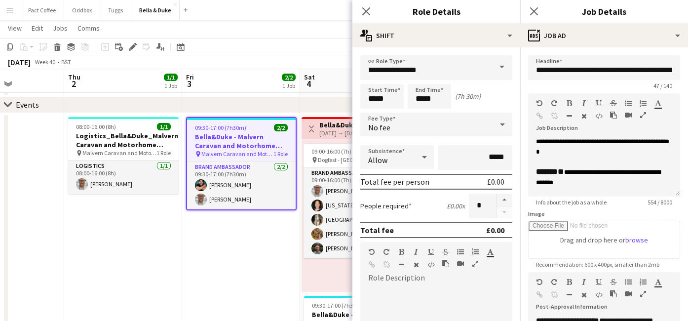
scroll to position [96, 0]
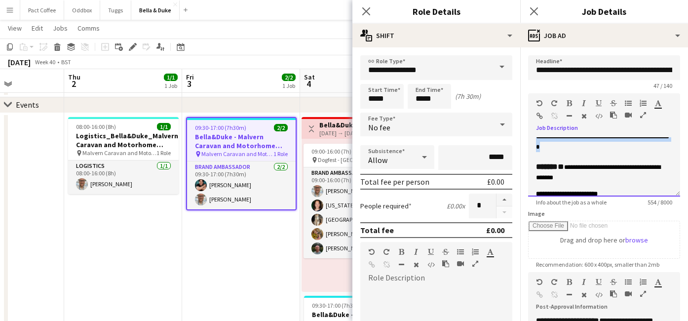
drag, startPoint x: 631, startPoint y: 167, endPoint x: 594, endPoint y: 147, distance: 42.2
click at [594, 147] on div "**********" at bounding box center [604, 136] width 136 height 31
copy span "**********"
click at [536, 6] on icon "Close pop-in" at bounding box center [533, 10] width 9 height 9
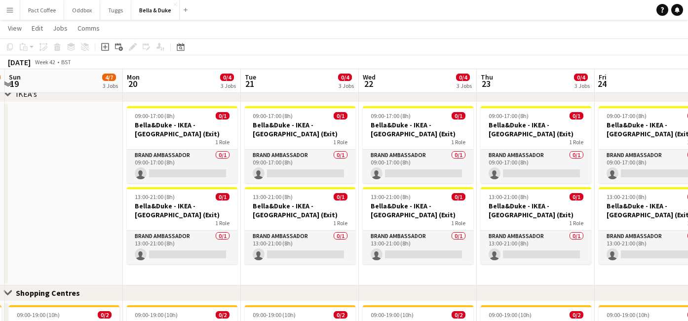
scroll to position [0, 364]
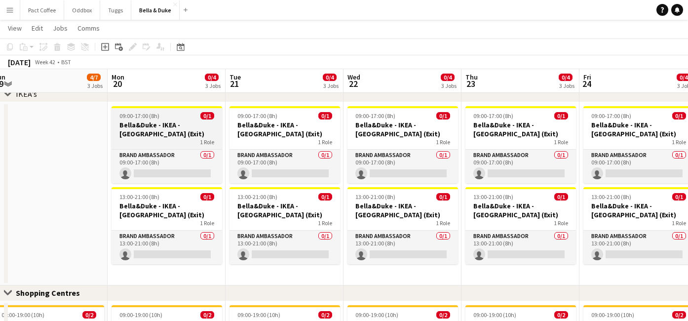
click at [171, 141] on div "1 Role" at bounding box center [167, 142] width 111 height 8
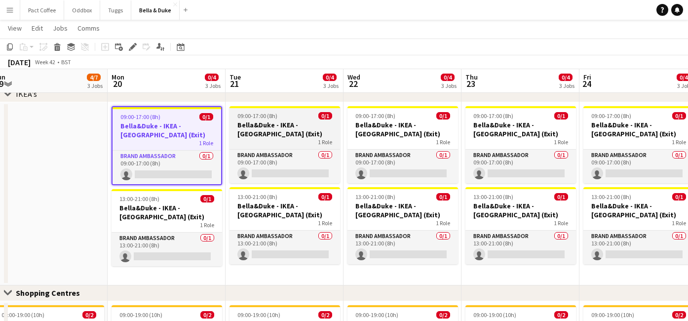
click at [289, 134] on h3 "Bella&Duke - IKEA - [GEOGRAPHIC_DATA] (Exit)" at bounding box center [285, 129] width 111 height 18
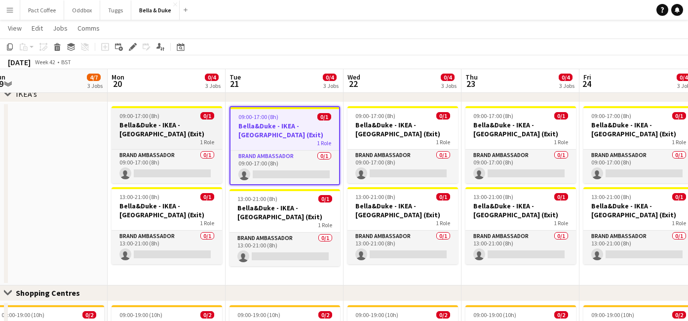
click at [160, 134] on h3 "Bella&Duke - IKEA - [GEOGRAPHIC_DATA] (Exit)" at bounding box center [167, 129] width 111 height 18
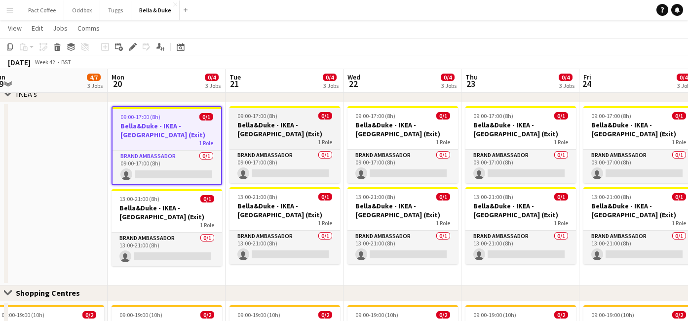
click at [302, 127] on h3 "Bella&Duke - IKEA - [GEOGRAPHIC_DATA] (Exit)" at bounding box center [285, 129] width 111 height 18
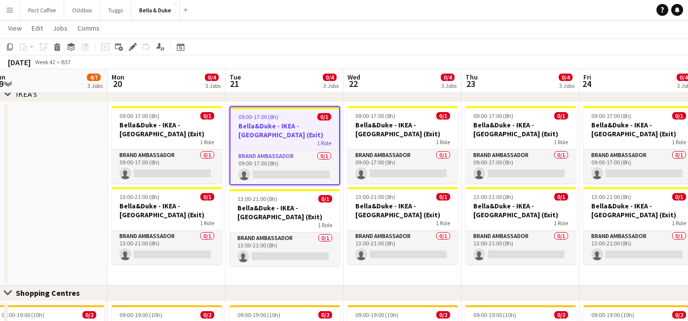
click at [84, 142] on app-date-cell at bounding box center [49, 193] width 118 height 183
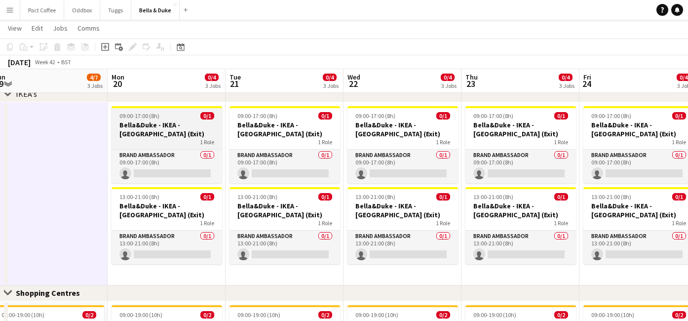
click at [156, 135] on h3 "Bella&Duke - IKEA - [GEOGRAPHIC_DATA] (Exit)" at bounding box center [167, 129] width 111 height 18
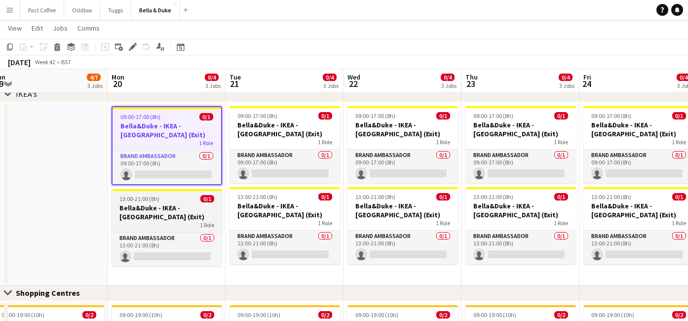
click at [165, 205] on h3 "Bella&Duke - IKEA - [GEOGRAPHIC_DATA] (Exit)" at bounding box center [167, 212] width 111 height 18
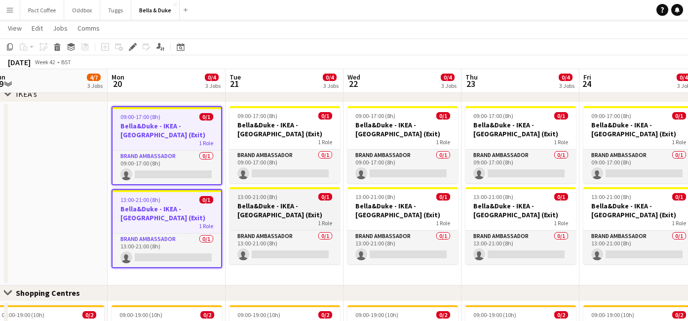
click at [280, 214] on h3 "Bella&Duke - IKEA - [GEOGRAPHIC_DATA] (Exit)" at bounding box center [285, 210] width 111 height 18
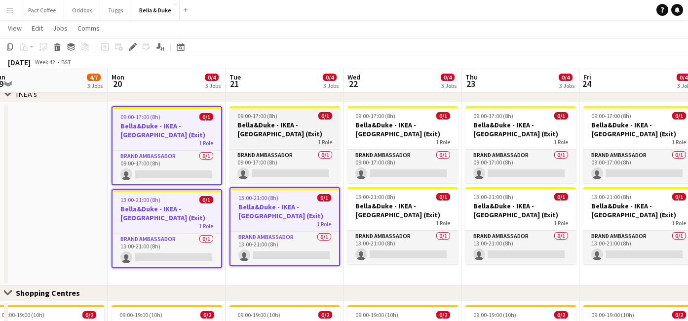
click at [278, 124] on h3 "Bella&Duke - IKEA - [GEOGRAPHIC_DATA] (Exit)" at bounding box center [285, 129] width 111 height 18
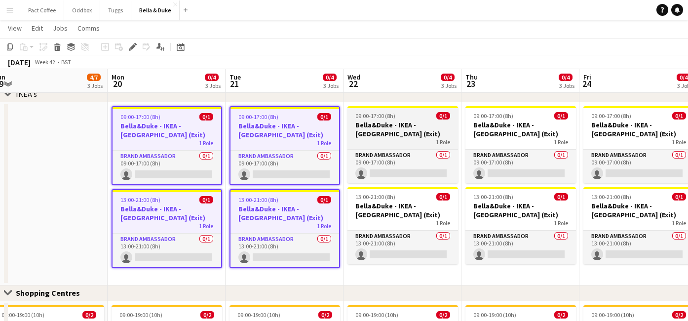
click at [373, 126] on h3 "Bella&Duke - IKEA - [GEOGRAPHIC_DATA] (Exit)" at bounding box center [403, 129] width 111 height 18
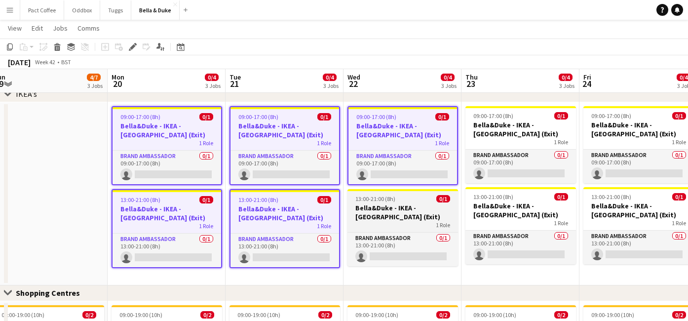
click at [381, 201] on span "13:00-21:00 (8h)" at bounding box center [375, 198] width 40 height 7
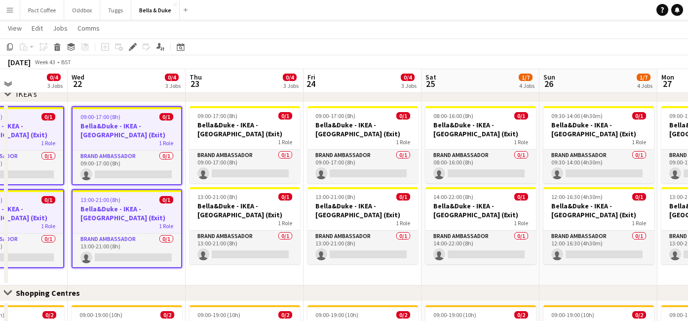
scroll to position [0, 315]
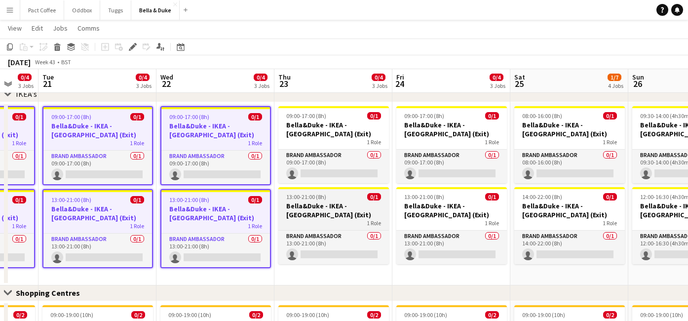
click at [368, 206] on h3 "Bella&Duke - IKEA - [GEOGRAPHIC_DATA] (Exit)" at bounding box center [333, 210] width 111 height 18
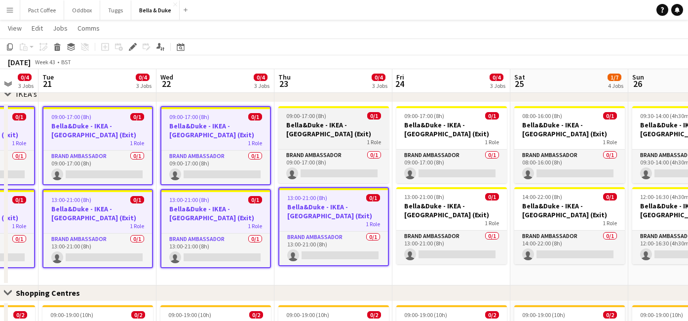
click at [350, 129] on h3 "Bella&Duke - IKEA - [GEOGRAPHIC_DATA] (Exit)" at bounding box center [333, 129] width 111 height 18
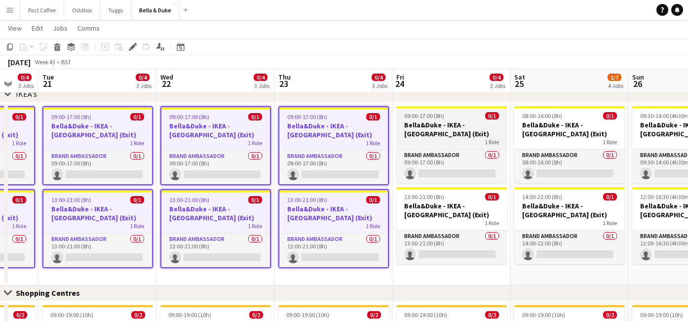
click at [439, 129] on h3 "Bella&Duke - IKEA - [GEOGRAPHIC_DATA] (Exit)" at bounding box center [451, 129] width 111 height 18
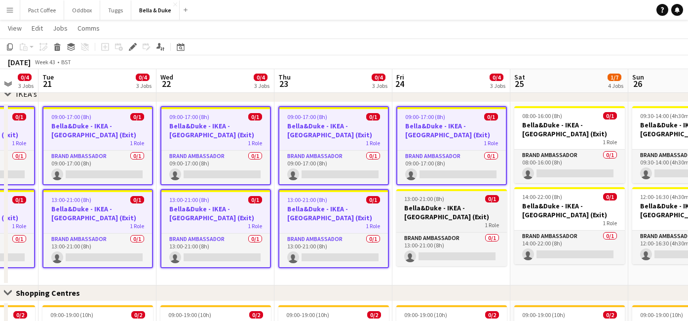
click at [441, 206] on h3 "Bella&Duke - IKEA - [GEOGRAPHIC_DATA] (Exit)" at bounding box center [451, 212] width 111 height 18
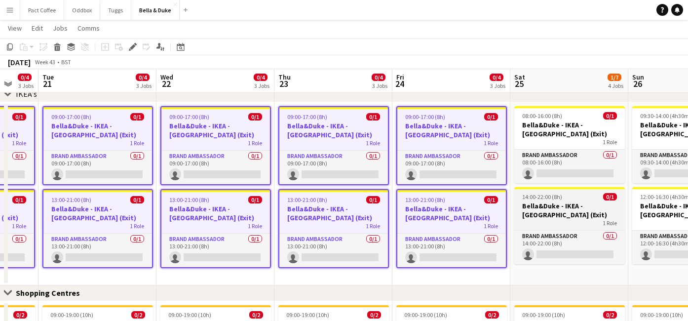
click at [526, 197] on span "14:00-22:00 (8h)" at bounding box center [542, 196] width 40 height 7
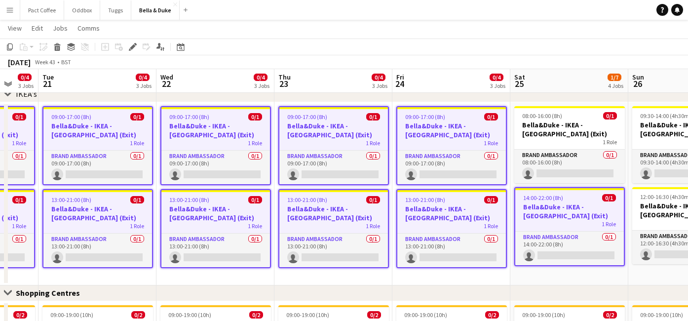
click at [526, 132] on h3 "Bella&Duke - IKEA - [GEOGRAPHIC_DATA] (Exit)" at bounding box center [569, 129] width 111 height 18
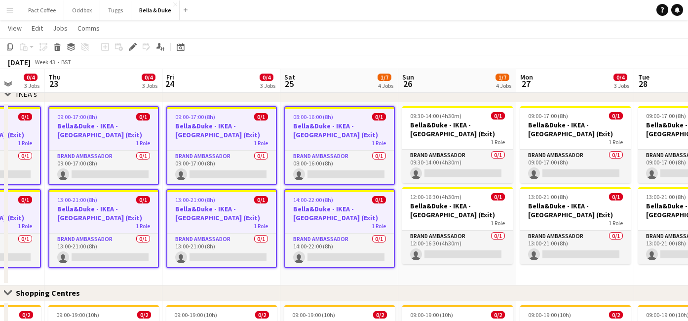
scroll to position [0, 329]
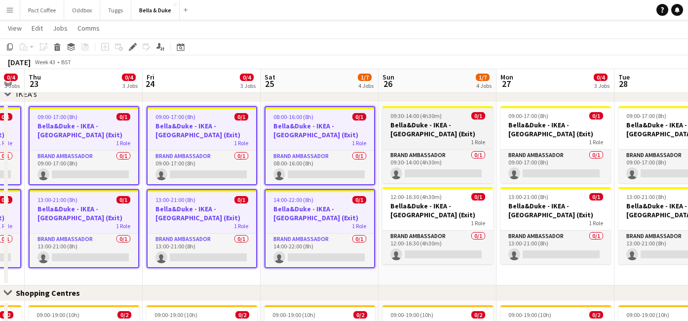
click at [413, 110] on app-job-card "09:30-14:00 (4h30m) 0/1 [PERSON_NAME] - IKEA - Lakeside (Exit) 1 Role Brand Amb…" at bounding box center [438, 144] width 111 height 77
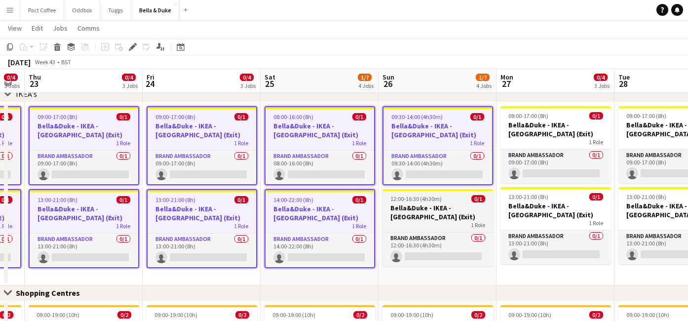
click at [415, 218] on h3 "Bella&Duke - IKEA - [GEOGRAPHIC_DATA] (Exit)" at bounding box center [438, 212] width 111 height 18
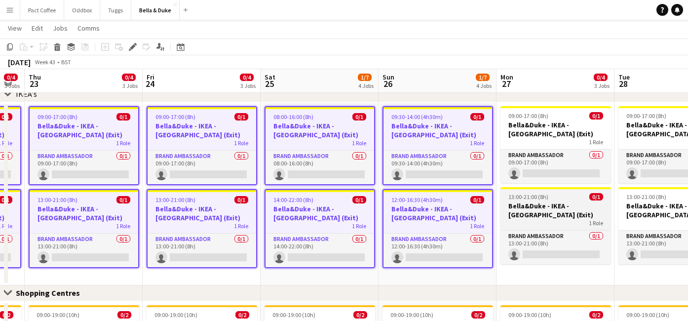
click at [533, 198] on span "13:00-21:00 (8h)" at bounding box center [529, 196] width 40 height 7
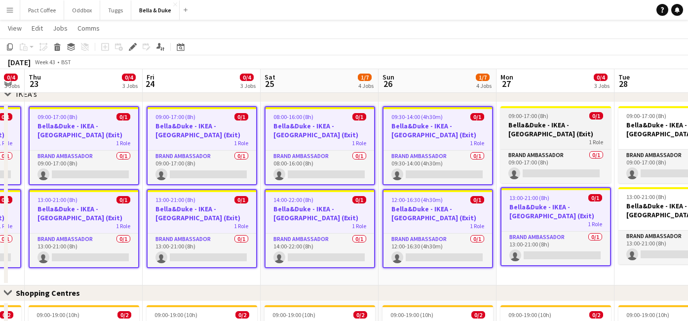
click at [535, 141] on div "1 Role" at bounding box center [556, 142] width 111 height 8
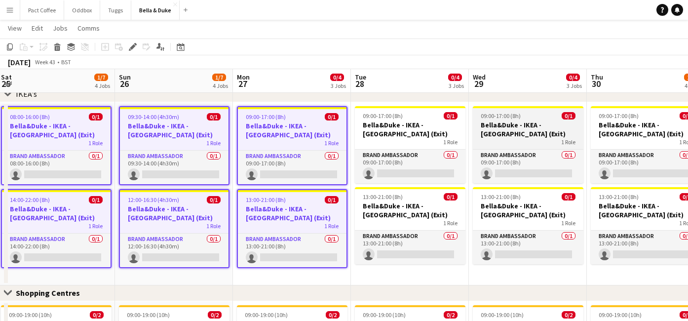
scroll to position [0, 368]
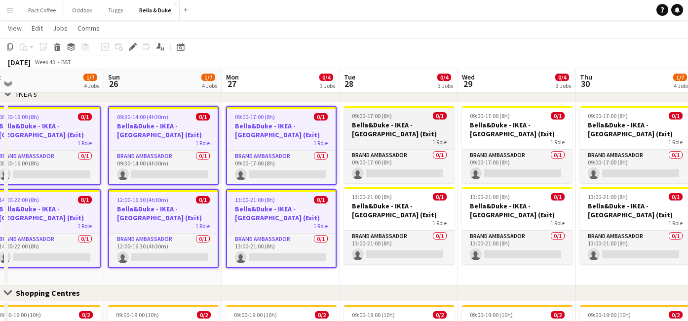
click at [367, 138] on div "1 Role" at bounding box center [399, 142] width 111 height 8
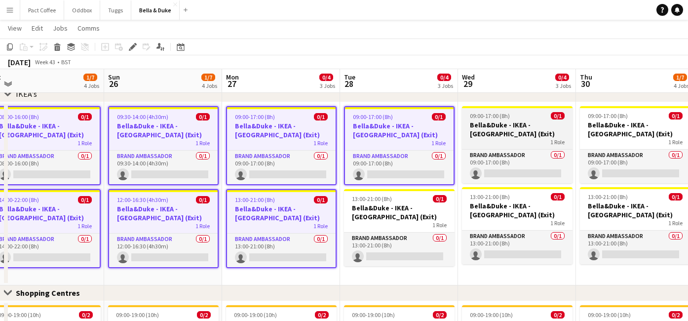
click at [499, 128] on h3 "Bella&Duke - IKEA - [GEOGRAPHIC_DATA] (Exit)" at bounding box center [517, 129] width 111 height 18
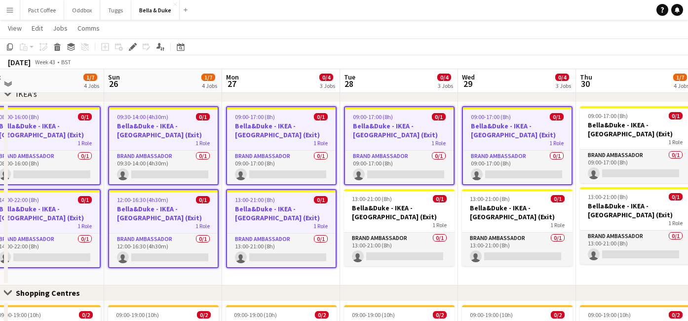
click at [496, 186] on app-date-cell "09:00-17:00 (8h) 0/1 [PERSON_NAME] - IKEA - [GEOGRAPHIC_DATA] (Exit) 1 Role Bra…" at bounding box center [517, 193] width 118 height 183
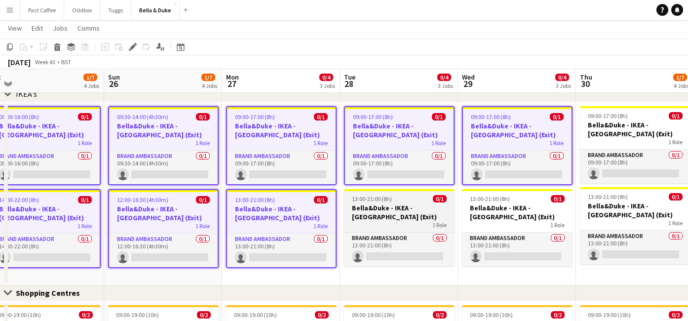
click at [414, 210] on h3 "Bella&Duke - IKEA - [GEOGRAPHIC_DATA] (Exit)" at bounding box center [399, 212] width 111 height 18
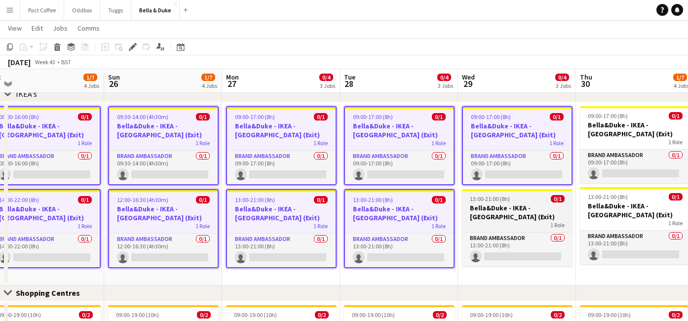
click at [497, 210] on h3 "Bella&Duke - IKEA - [GEOGRAPHIC_DATA] (Exit)" at bounding box center [517, 212] width 111 height 18
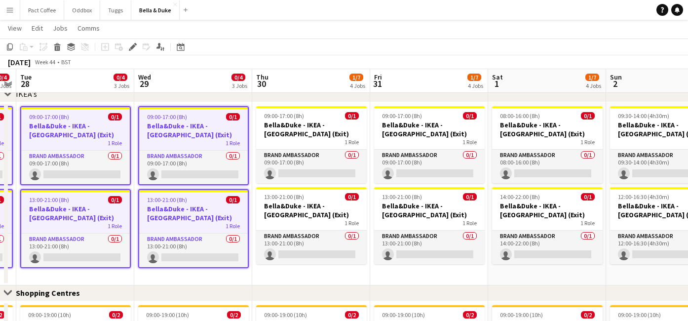
scroll to position [0, 339]
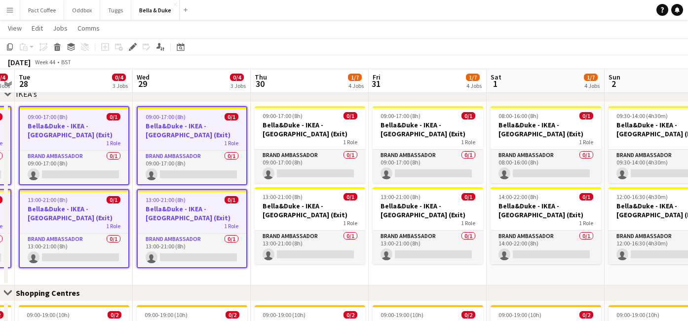
click at [340, 146] on app-job-card "09:00-17:00 (8h) 0/1 [PERSON_NAME] - IKEA - [GEOGRAPHIC_DATA] (Exit) 1 Role Bra…" at bounding box center [310, 144] width 111 height 77
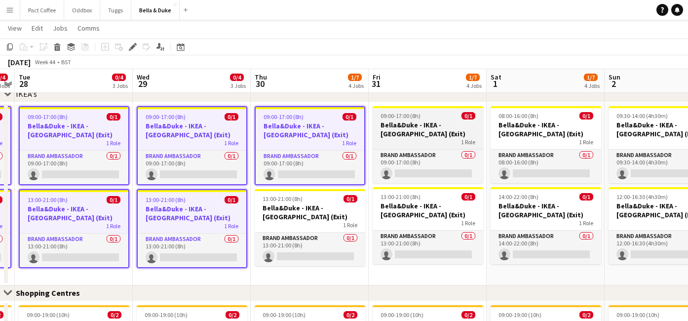
click at [403, 140] on div "1 Role" at bounding box center [428, 142] width 111 height 8
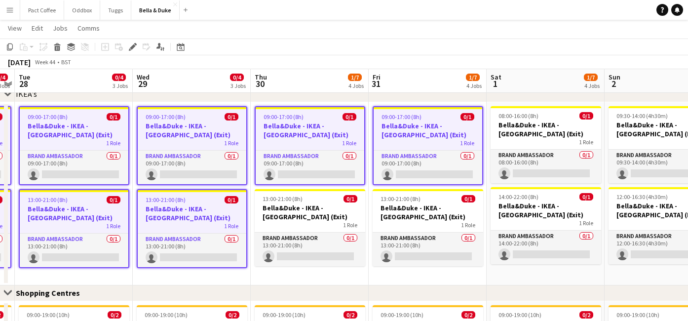
click at [320, 129] on h3 "Bella&Duke - IKEA - [GEOGRAPHIC_DATA] (Exit)" at bounding box center [310, 130] width 109 height 18
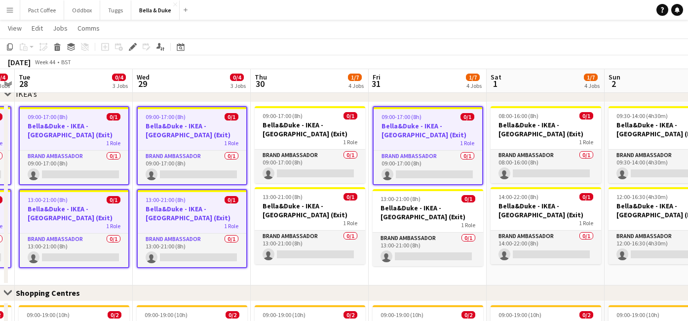
click at [397, 129] on h3 "Bella&Duke - IKEA - [GEOGRAPHIC_DATA] (Exit)" at bounding box center [428, 130] width 109 height 18
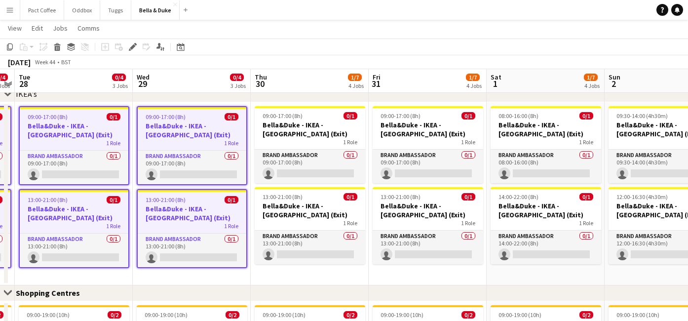
click at [195, 147] on app-job-card "09:00-17:00 (8h) 0/1 [PERSON_NAME] - IKEA - [GEOGRAPHIC_DATA] (Exit) 1 Role Bra…" at bounding box center [192, 145] width 111 height 79
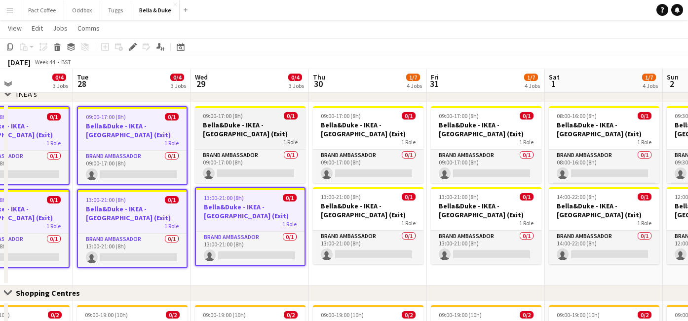
scroll to position [0, 280]
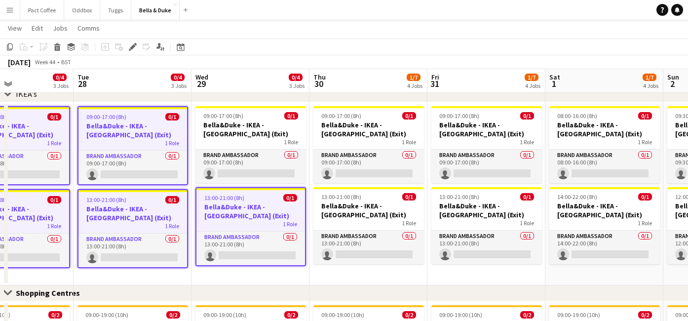
click at [226, 203] on h3 "Bella&Duke - IKEA - [GEOGRAPHIC_DATA] (Exit)" at bounding box center [251, 211] width 109 height 18
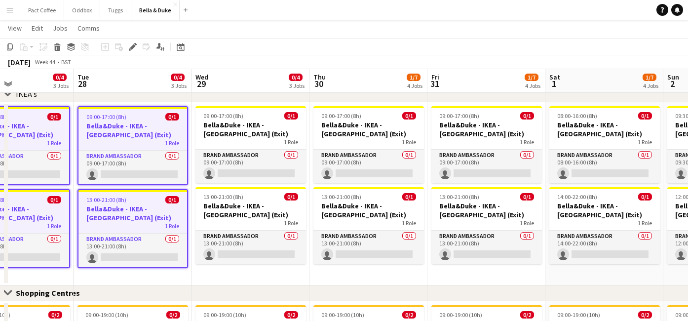
click at [147, 203] on div "13:00-21:00 (8h) 0/1" at bounding box center [133, 199] width 109 height 7
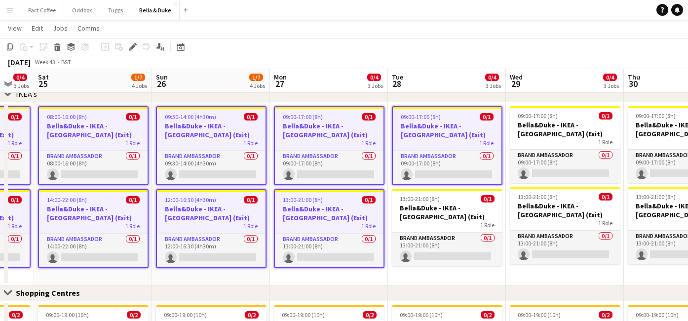
scroll to position [0, 321]
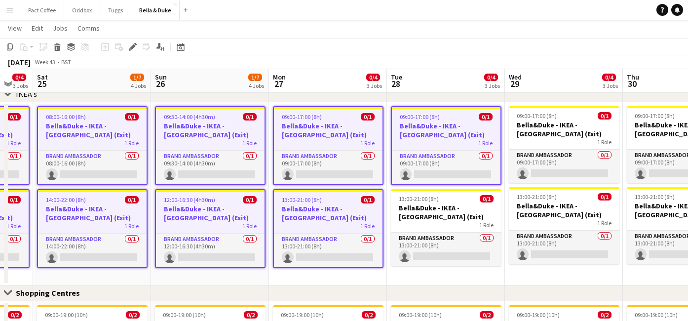
click at [342, 124] on h3 "Bella&Duke - IKEA - [GEOGRAPHIC_DATA] (Exit)" at bounding box center [328, 130] width 109 height 18
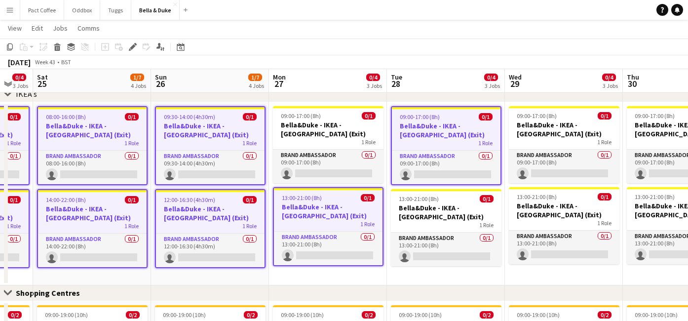
click at [324, 208] on h3 "Bella&Duke - IKEA - [GEOGRAPHIC_DATA] (Exit)" at bounding box center [328, 211] width 109 height 18
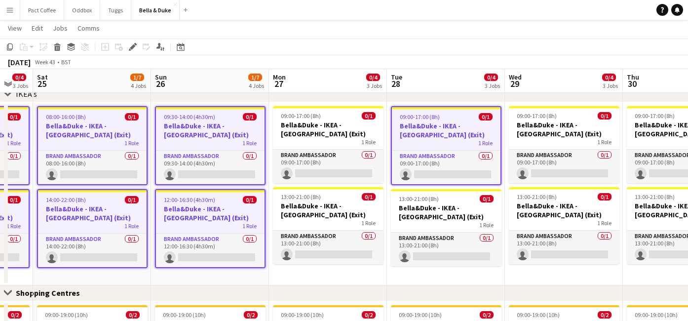
click at [435, 139] on div "1 Role" at bounding box center [446, 143] width 109 height 8
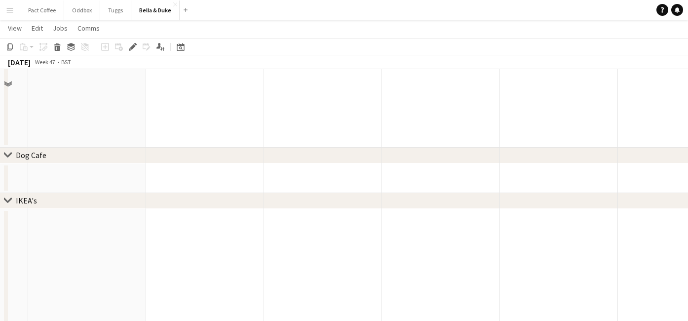
scroll to position [801, 0]
click at [227, 246] on app-date-cell at bounding box center [205, 298] width 118 height 183
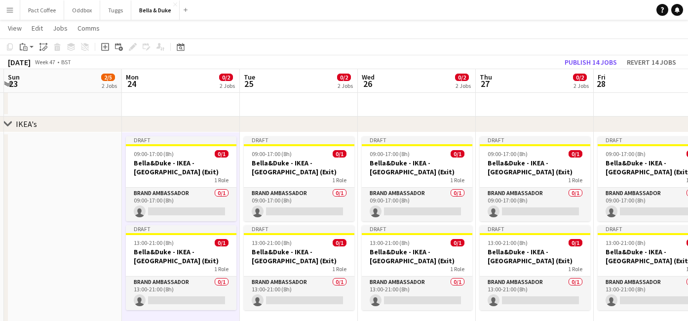
scroll to position [0, 236]
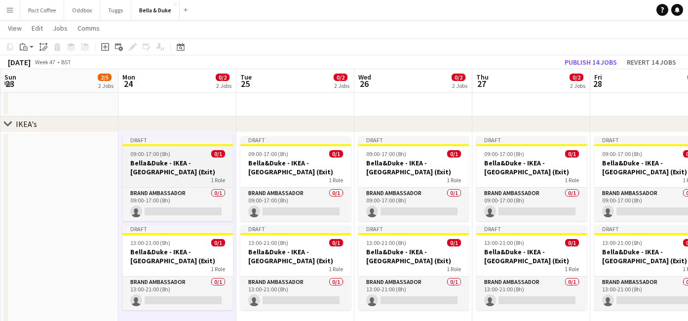
click at [163, 174] on h3 "Bella&Duke - IKEA - [GEOGRAPHIC_DATA] (Exit)" at bounding box center [177, 167] width 111 height 18
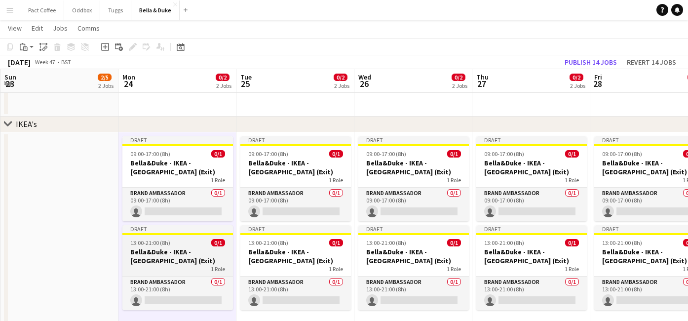
click at [177, 267] on div "1 Role" at bounding box center [177, 269] width 111 height 8
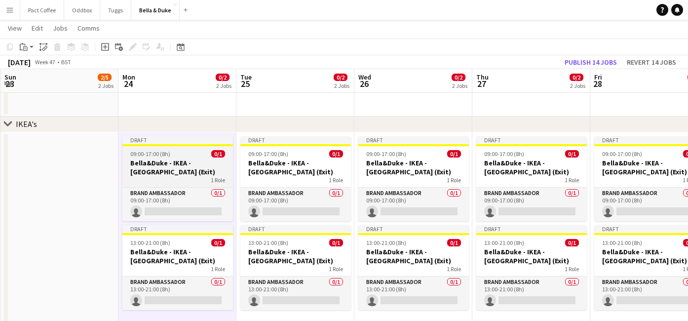
click at [193, 163] on h3 "Bella&Duke - IKEA - [GEOGRAPHIC_DATA] (Exit)" at bounding box center [177, 167] width 111 height 18
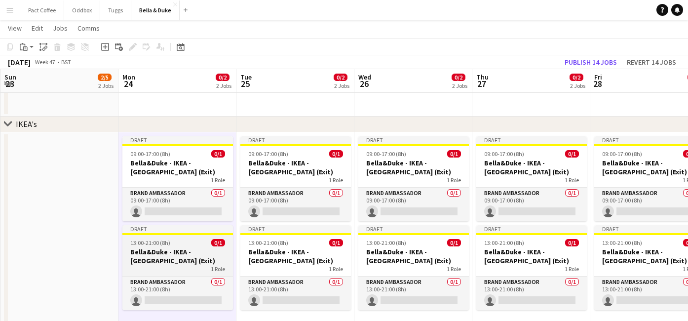
click at [189, 257] on h3 "Bella&Duke - IKEA - [GEOGRAPHIC_DATA] (Exit)" at bounding box center [177, 256] width 111 height 18
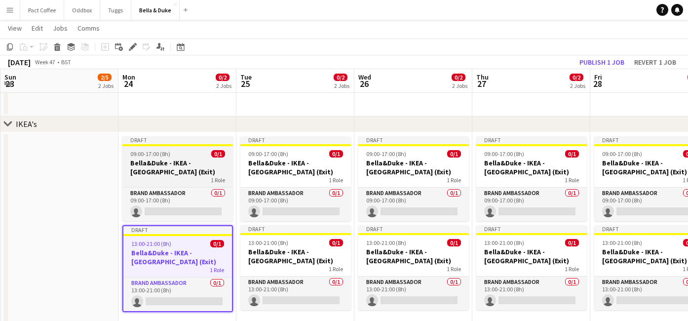
click at [187, 179] on div "1 Role" at bounding box center [177, 180] width 111 height 8
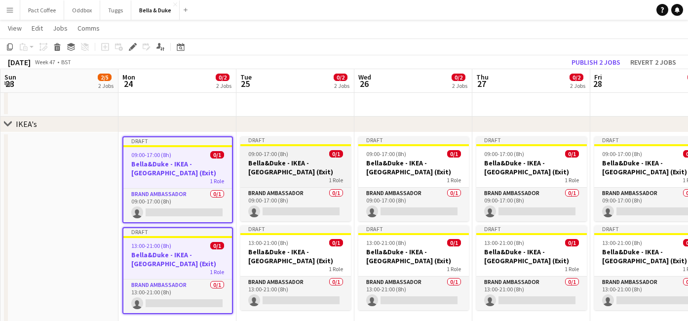
click at [275, 160] on h3 "Bella&Duke - IKEA - [GEOGRAPHIC_DATA] (Exit)" at bounding box center [295, 167] width 111 height 18
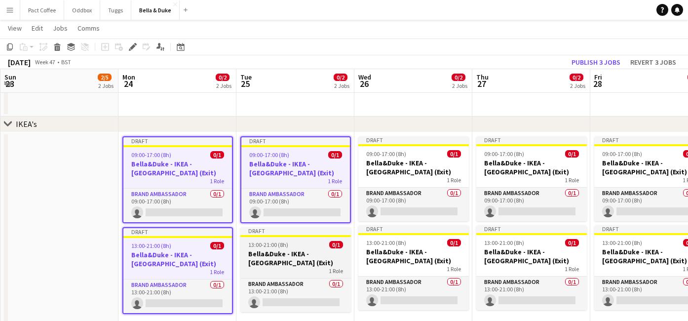
click at [280, 263] on h3 "Bella&Duke - IKEA - [GEOGRAPHIC_DATA] (Exit)" at bounding box center [295, 258] width 111 height 18
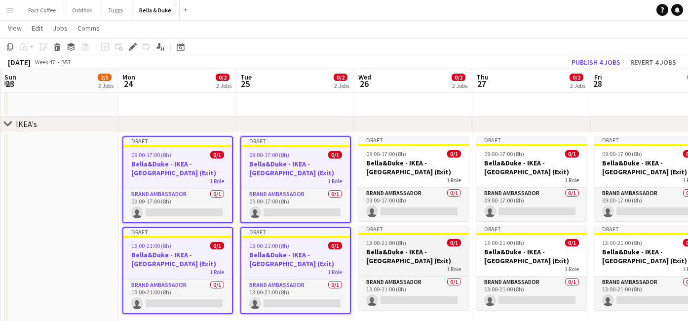
click at [386, 247] on h3 "Bella&Duke - IKEA - [GEOGRAPHIC_DATA] (Exit)" at bounding box center [413, 256] width 111 height 18
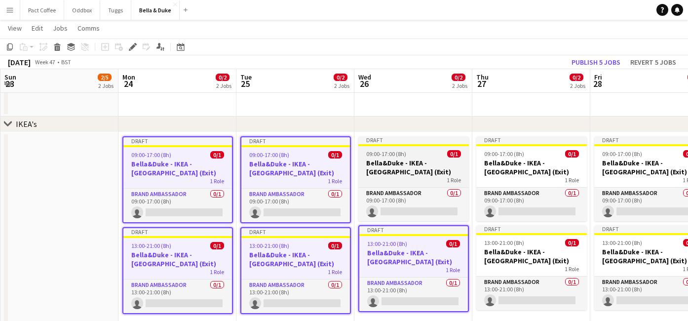
click at [392, 169] on h3 "Bella&Duke - IKEA - [GEOGRAPHIC_DATA] (Exit)" at bounding box center [413, 167] width 111 height 18
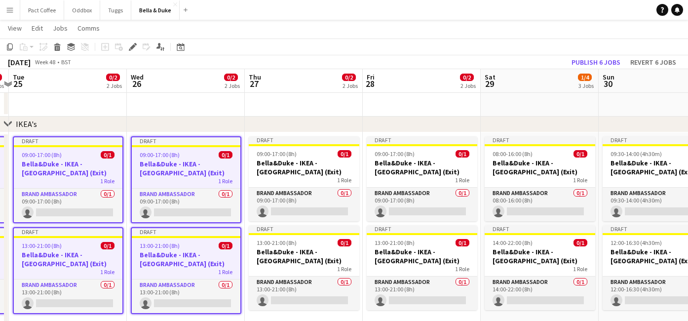
scroll to position [0, 349]
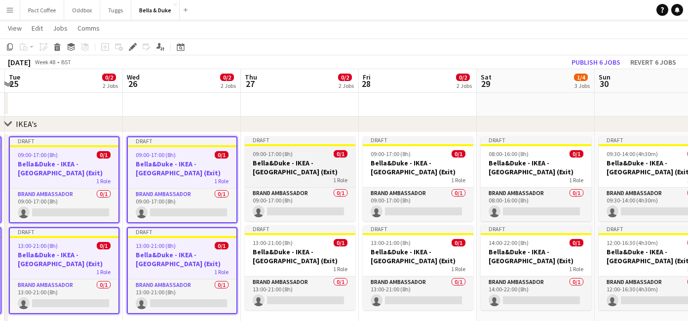
click at [316, 169] on h3 "Bella&Duke - IKEA - [GEOGRAPHIC_DATA] (Exit)" at bounding box center [300, 167] width 111 height 18
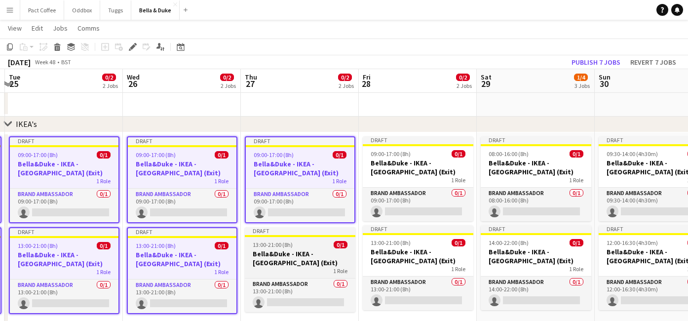
click at [304, 238] on app-job-card "Draft 13:00-21:00 (8h) 0/1 [PERSON_NAME] - IKEA - Lakeside (Exit) 1 Role Brand …" at bounding box center [300, 269] width 111 height 85
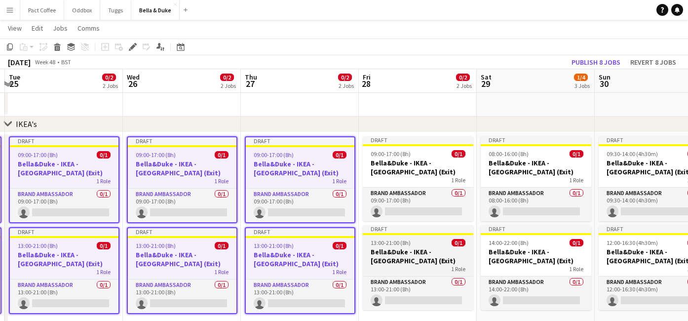
click at [420, 242] on div "13:00-21:00 (8h) 0/1" at bounding box center [418, 242] width 111 height 7
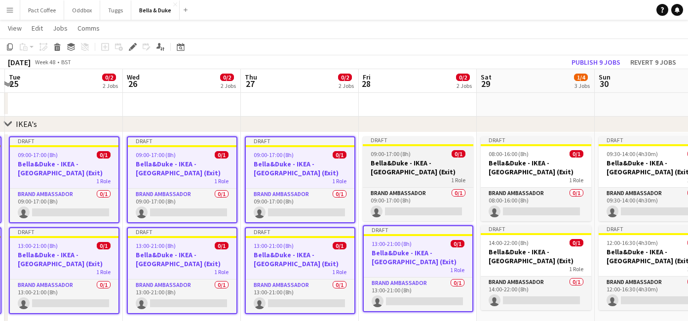
click at [422, 159] on h3 "Bella&Duke - IKEA - [GEOGRAPHIC_DATA] (Exit)" at bounding box center [418, 167] width 111 height 18
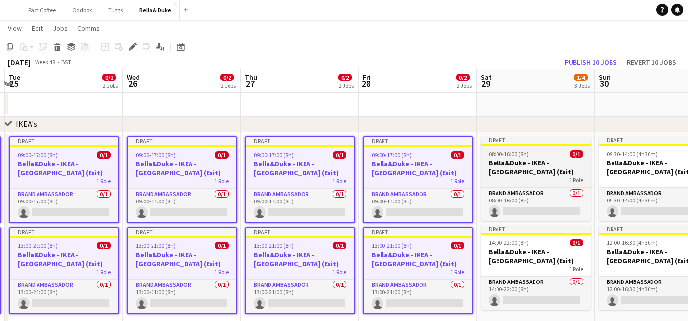
click at [499, 162] on h3 "Bella&Duke - IKEA - [GEOGRAPHIC_DATA] (Exit)" at bounding box center [536, 167] width 111 height 18
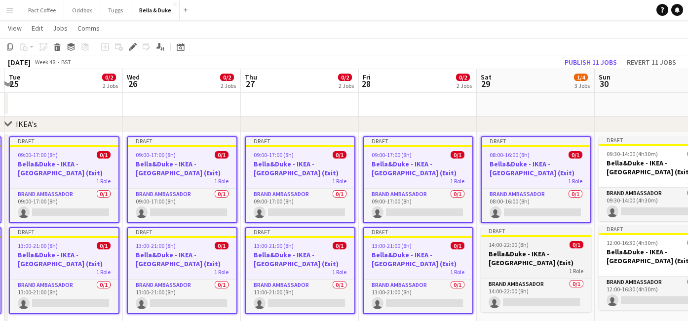
click at [507, 255] on h3 "Bella&Duke - IKEA - [GEOGRAPHIC_DATA] (Exit)" at bounding box center [536, 258] width 111 height 18
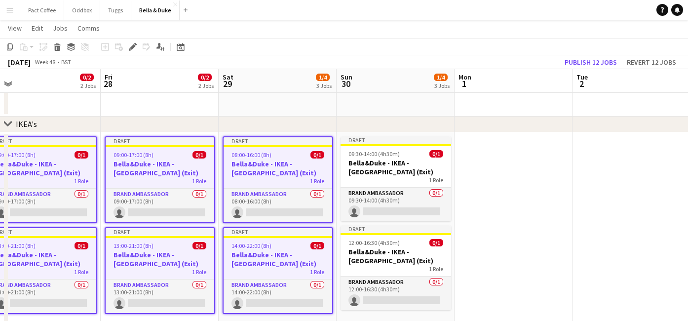
scroll to position [0, 387]
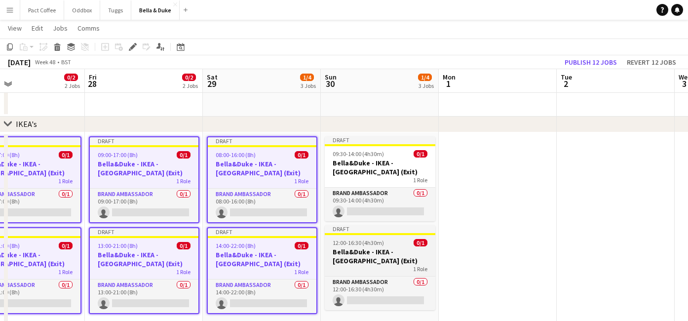
click at [413, 253] on h3 "Bella&Duke - IKEA - [GEOGRAPHIC_DATA] (Exit)" at bounding box center [380, 256] width 111 height 18
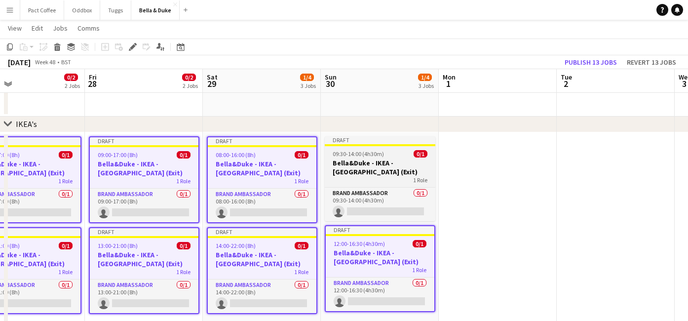
click at [396, 152] on div "09:30-14:00 (4h30m) 0/1" at bounding box center [380, 153] width 111 height 7
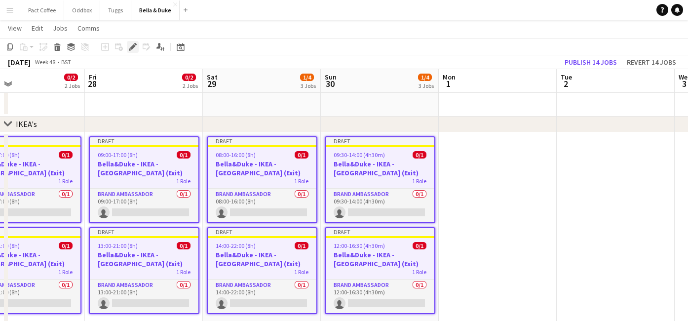
click at [131, 45] on icon "Edit" at bounding box center [133, 47] width 8 height 8
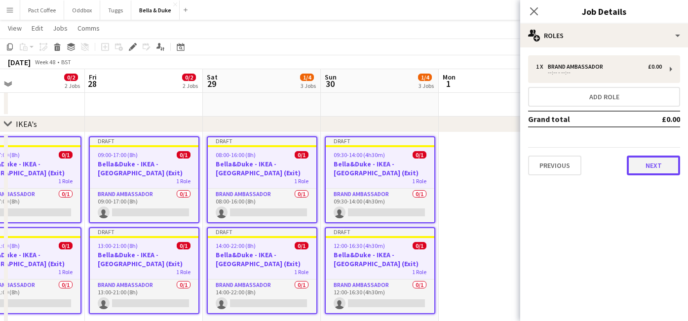
click at [637, 166] on button "Next" at bounding box center [653, 166] width 53 height 20
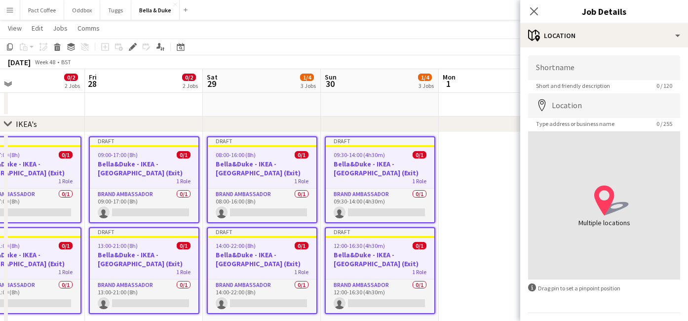
scroll to position [28, 0]
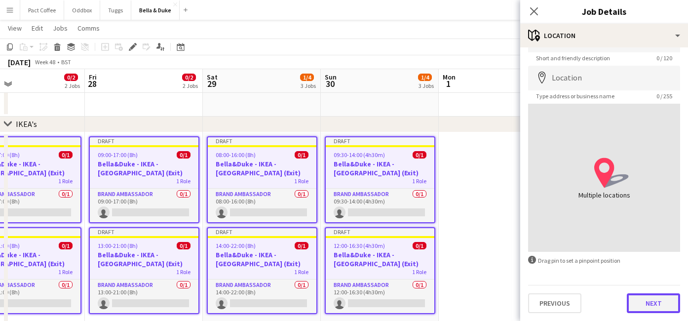
click at [645, 294] on button "Next" at bounding box center [653, 303] width 53 height 20
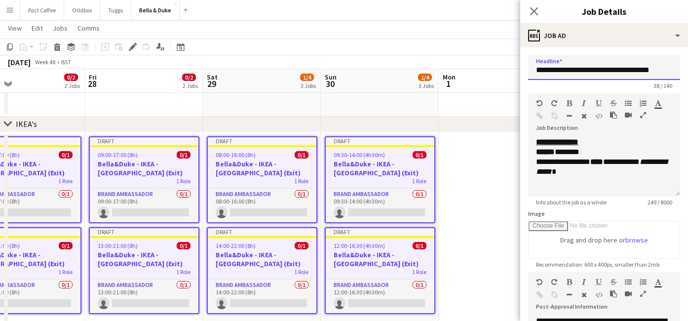
drag, startPoint x: 628, startPoint y: 72, endPoint x: 582, endPoint y: 73, distance: 45.9
click at [582, 73] on input "**********" at bounding box center [604, 67] width 152 height 25
click at [627, 70] on input "**********" at bounding box center [604, 67] width 152 height 25
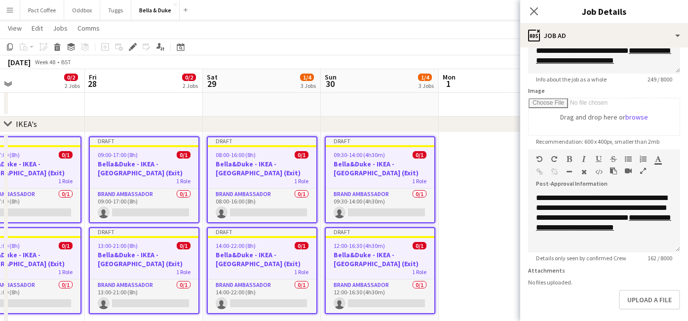
scroll to position [167, 0]
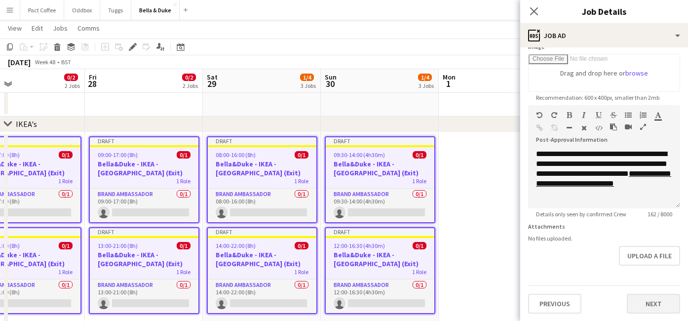
type input "**********"
click at [646, 305] on button "Next" at bounding box center [653, 304] width 53 height 20
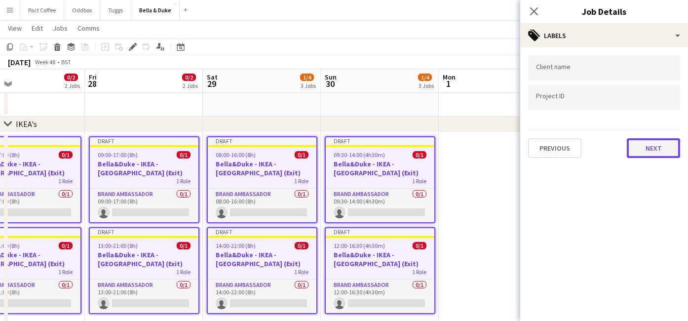
click at [639, 152] on button "Next" at bounding box center [653, 148] width 53 height 20
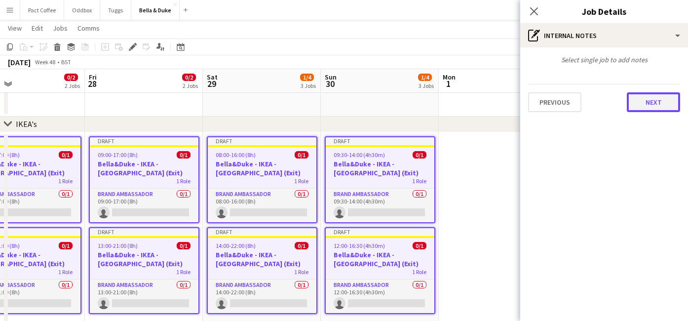
click at [661, 110] on button "Next" at bounding box center [653, 102] width 53 height 20
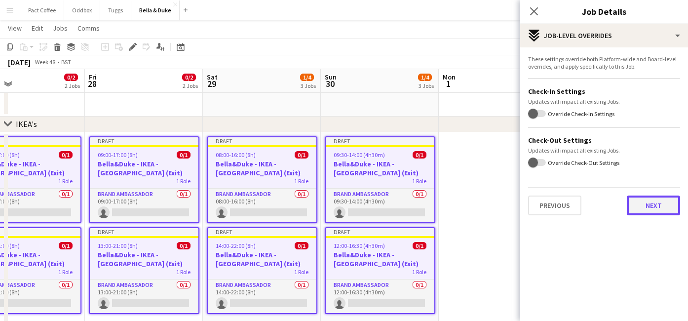
click at [634, 211] on button "Next" at bounding box center [653, 206] width 53 height 20
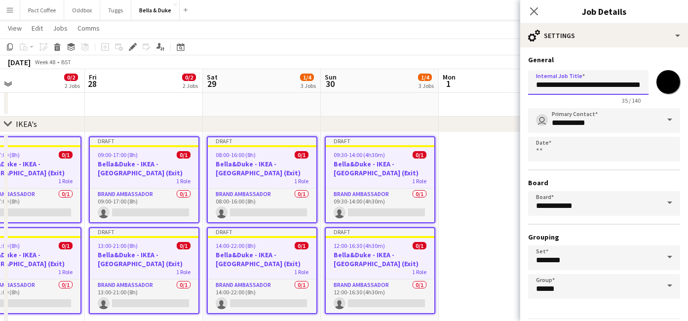
drag, startPoint x: 630, startPoint y: 84, endPoint x: 598, endPoint y: 86, distance: 31.6
click at [598, 86] on input "**********" at bounding box center [588, 82] width 120 height 25
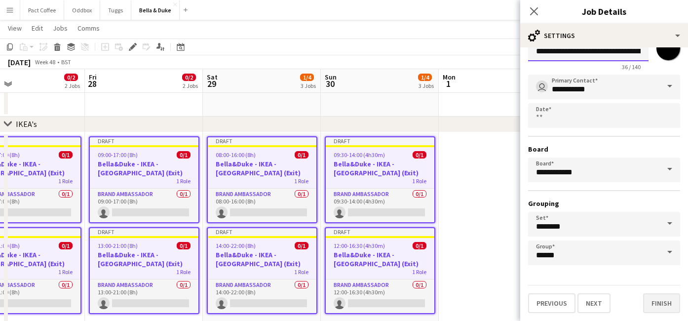
type input "**********"
click at [662, 307] on button "Finish" at bounding box center [661, 303] width 37 height 20
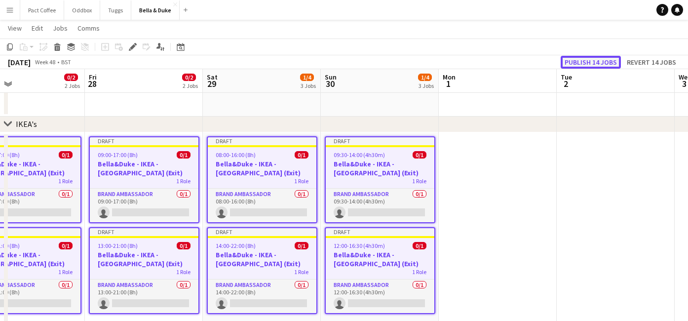
click at [612, 62] on button "Publish 14 jobs" at bounding box center [591, 62] width 60 height 13
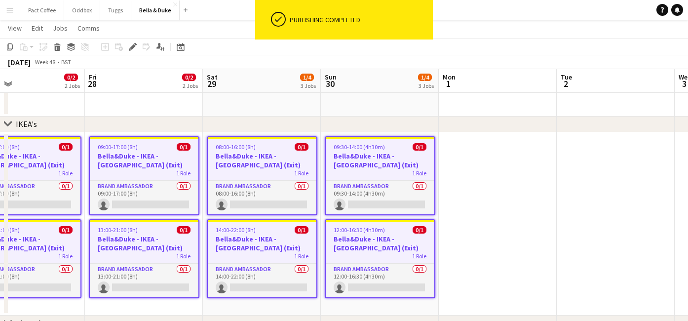
click at [400, 157] on h3 "Bella&Duke - IKEA - [GEOGRAPHIC_DATA] (Exit)" at bounding box center [380, 161] width 109 height 18
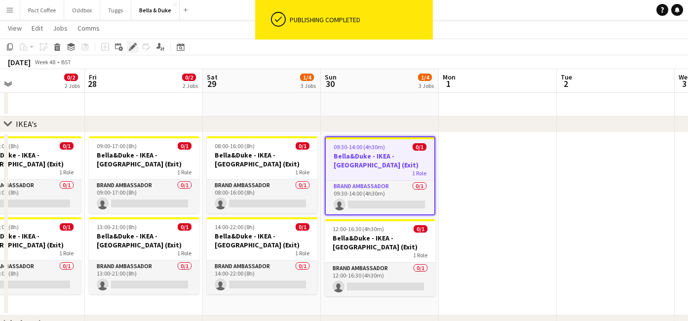
click at [131, 49] on icon at bounding box center [132, 46] width 5 height 5
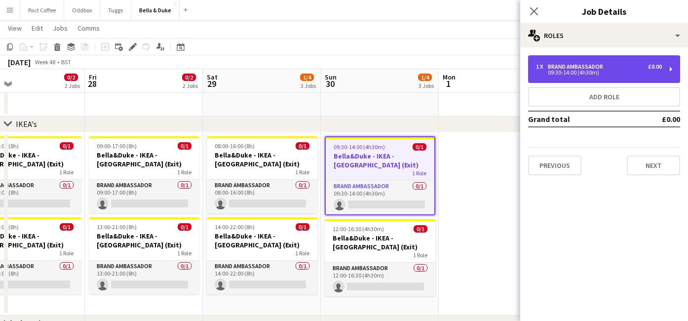
click at [591, 74] on div "09:30-14:00 (4h30m)" at bounding box center [599, 72] width 126 height 5
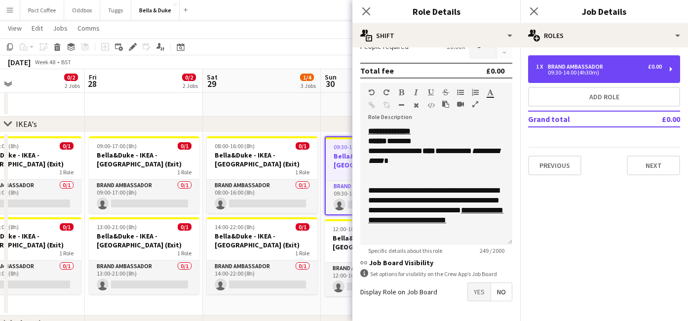
scroll to position [177, 0]
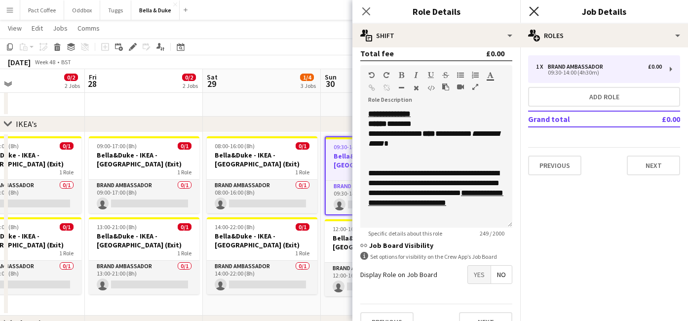
click at [530, 13] on icon "Close pop-in" at bounding box center [533, 10] width 9 height 9
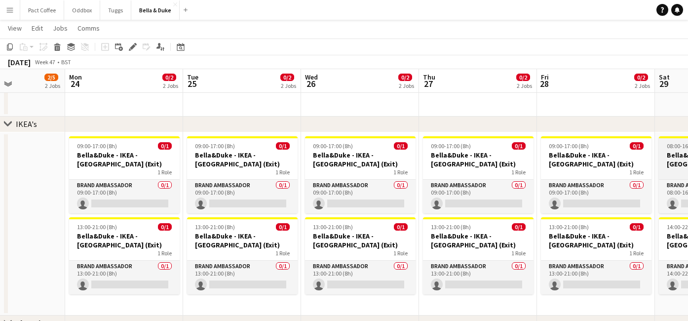
scroll to position [0, 216]
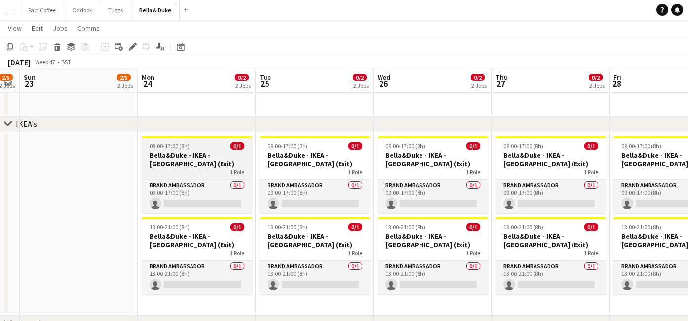
click at [186, 154] on h3 "Bella&Duke - IKEA - [GEOGRAPHIC_DATA] (Exit)" at bounding box center [197, 160] width 111 height 18
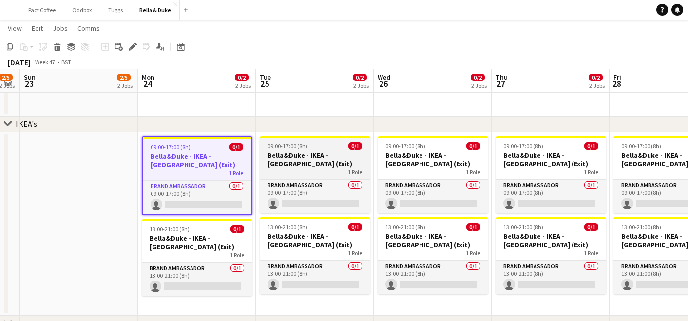
click at [264, 155] on h3 "Bella&Duke - IKEA - [GEOGRAPHIC_DATA] (Exit)" at bounding box center [315, 160] width 111 height 18
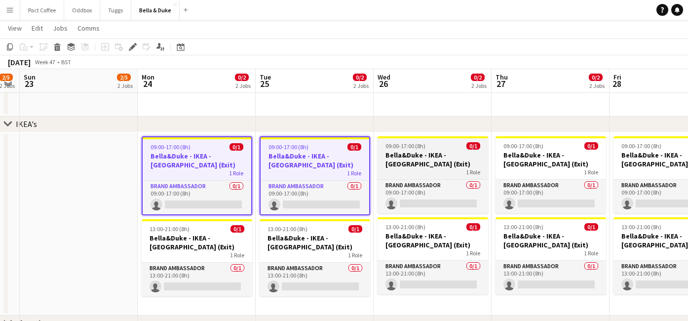
click at [383, 157] on h3 "Bella&Duke - IKEA - [GEOGRAPHIC_DATA] (Exit)" at bounding box center [433, 160] width 111 height 18
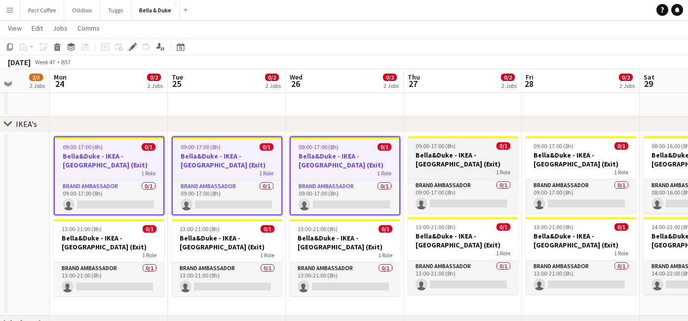
scroll to position [0, 304]
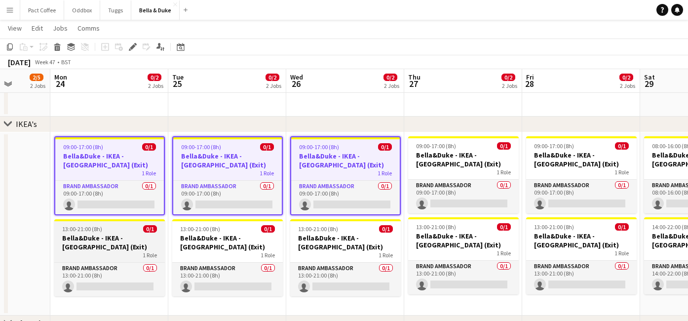
click at [136, 228] on div "13:00-21:00 (8h) 0/1" at bounding box center [109, 228] width 111 height 7
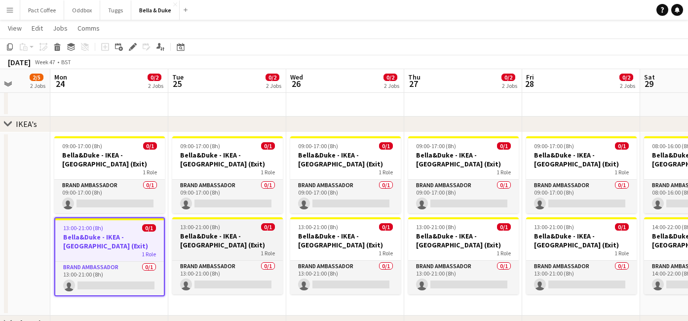
click at [241, 246] on h3 "Bella&Duke - IKEA - [GEOGRAPHIC_DATA] (Exit)" at bounding box center [227, 241] width 111 height 18
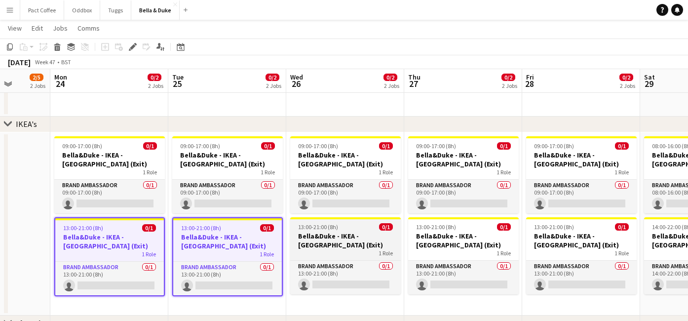
click at [307, 236] on h3 "Bella&Duke - IKEA - [GEOGRAPHIC_DATA] (Exit)" at bounding box center [345, 241] width 111 height 18
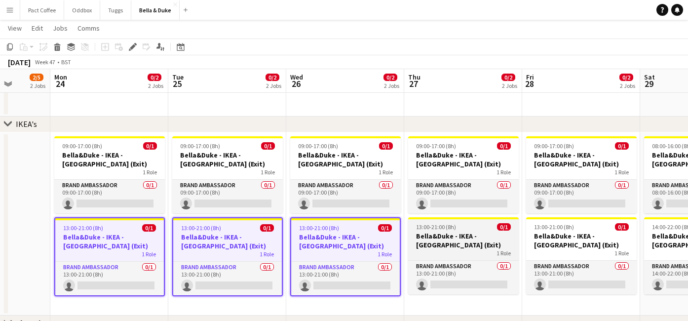
click at [437, 232] on h3 "Bella&Duke - IKEA - [GEOGRAPHIC_DATA] (Exit)" at bounding box center [463, 241] width 111 height 18
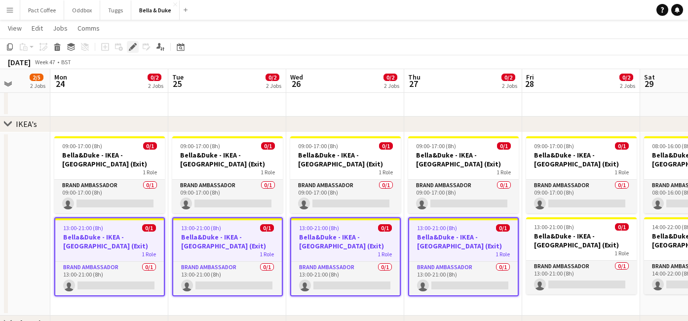
click at [132, 50] on icon "Edit" at bounding box center [133, 47] width 8 height 8
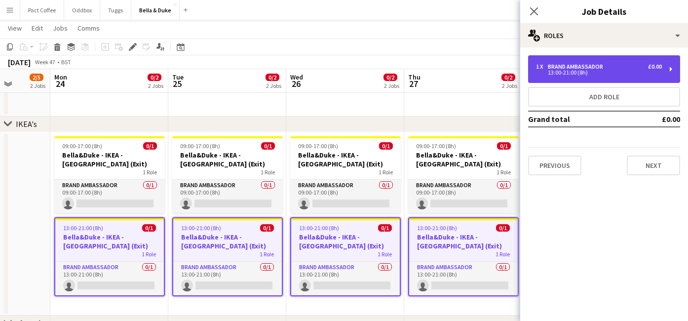
click at [554, 65] on div "Brand Ambassador" at bounding box center [577, 66] width 59 height 7
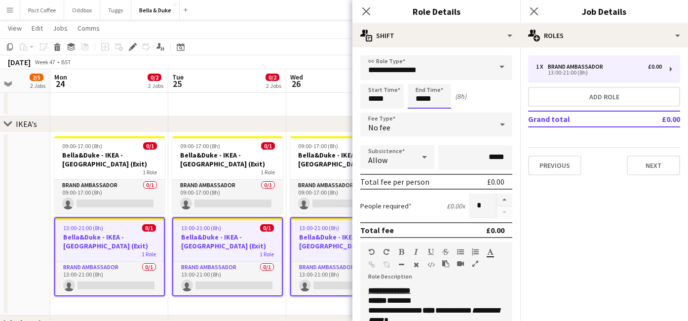
click at [423, 98] on input "*****" at bounding box center [429, 96] width 43 height 25
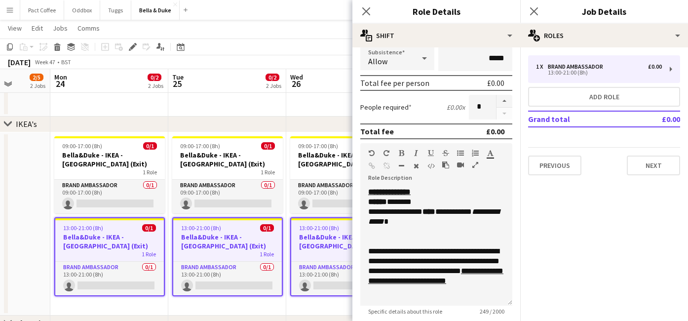
scroll to position [196, 0]
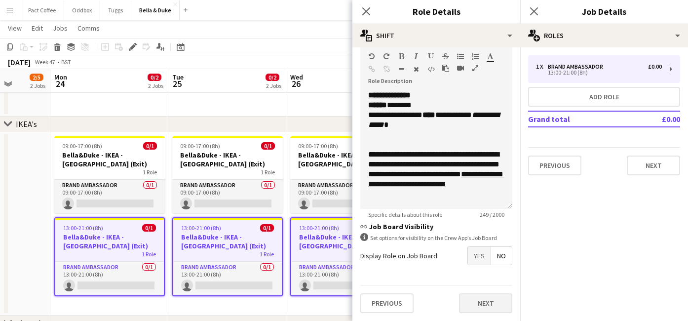
type input "*****"
click at [477, 304] on button "Next" at bounding box center [485, 303] width 53 height 20
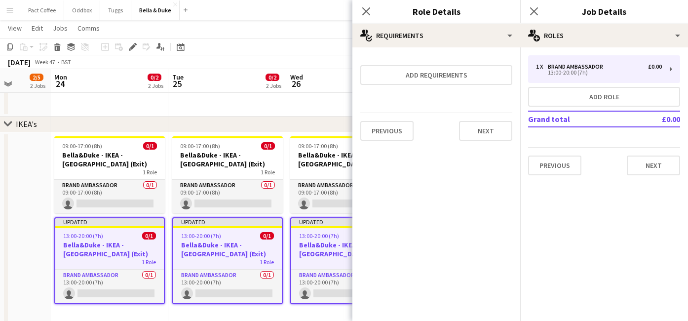
scroll to position [0, 0]
click at [338, 313] on app-date-cell "09:00-17:00 (8h) 0/1 [PERSON_NAME] - IKEA - [GEOGRAPHIC_DATA] (Exit) 1 Role Bra…" at bounding box center [345, 227] width 118 height 191
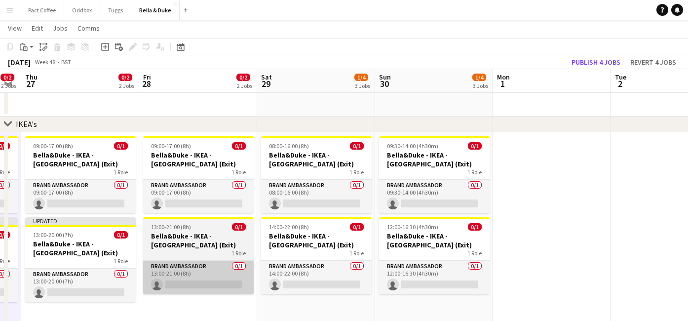
scroll to position [0, 350]
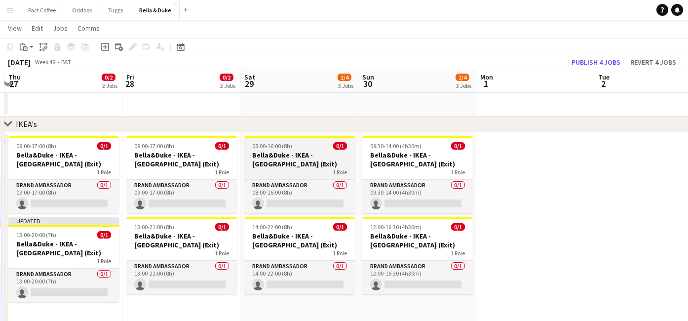
click at [282, 164] on h3 "Bella&Duke - IKEA - [GEOGRAPHIC_DATA] (Exit)" at bounding box center [299, 160] width 111 height 18
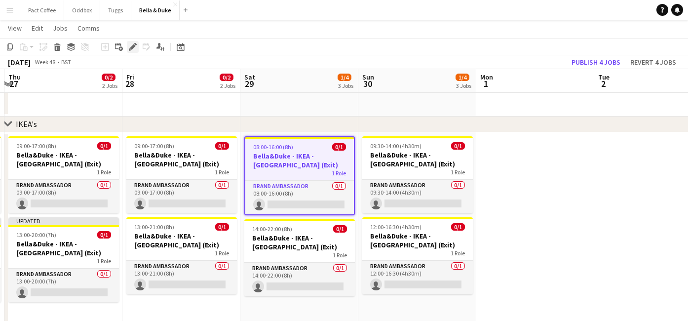
click at [132, 49] on icon "Edit" at bounding box center [133, 47] width 8 height 8
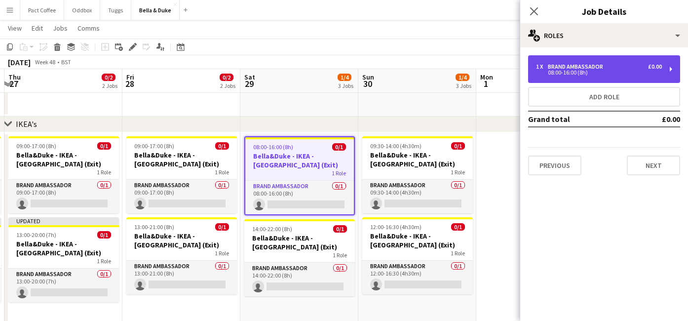
click at [594, 65] on div "Brand Ambassador" at bounding box center [577, 66] width 59 height 7
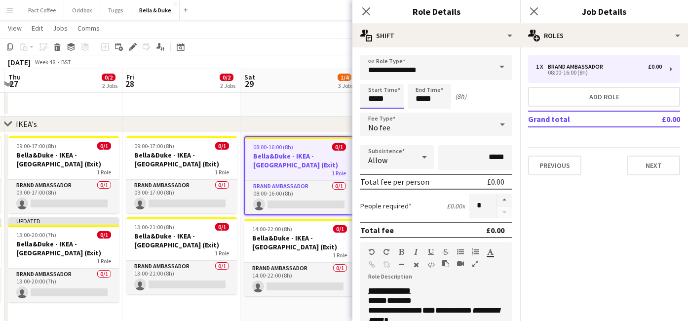
click at [386, 102] on input "*****" at bounding box center [381, 96] width 43 height 25
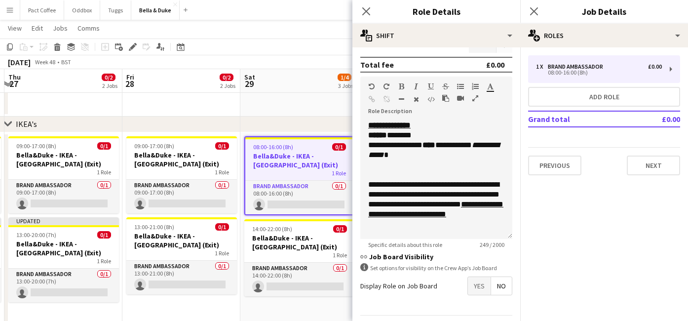
scroll to position [196, 0]
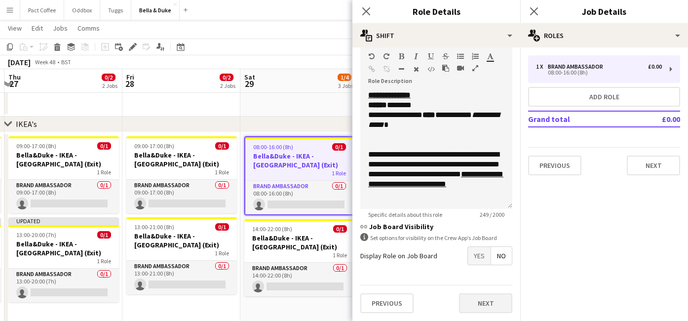
type input "*****"
click at [482, 301] on button "Next" at bounding box center [485, 303] width 53 height 20
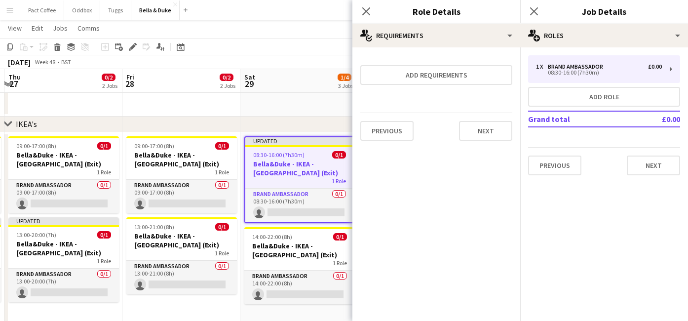
scroll to position [0, 0]
click at [311, 310] on app-date-cell "Updated 08:30-16:00 (7h30m) 0/1 [PERSON_NAME] - IKEA - [GEOGRAPHIC_DATA] (Exit)…" at bounding box center [299, 227] width 118 height 191
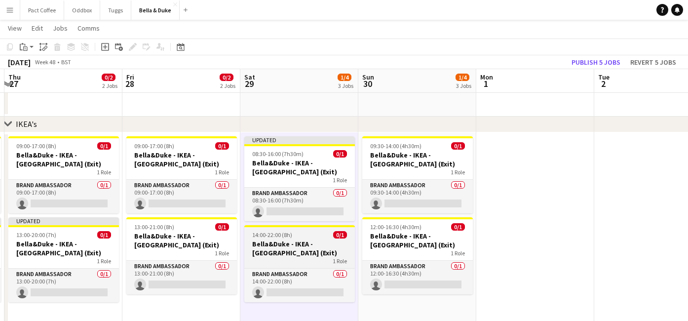
click at [310, 247] on h3 "Bella&Duke - IKEA - [GEOGRAPHIC_DATA] (Exit)" at bounding box center [299, 248] width 111 height 18
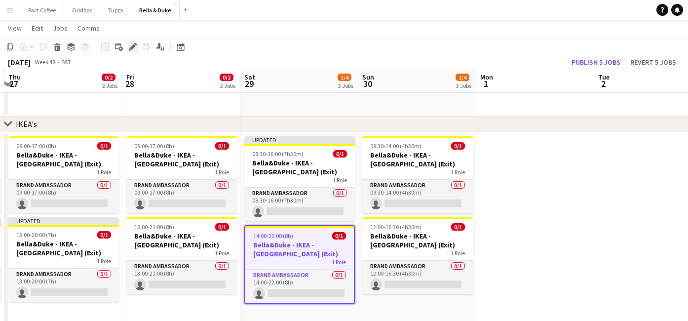
click at [133, 49] on icon "Edit" at bounding box center [133, 47] width 8 height 8
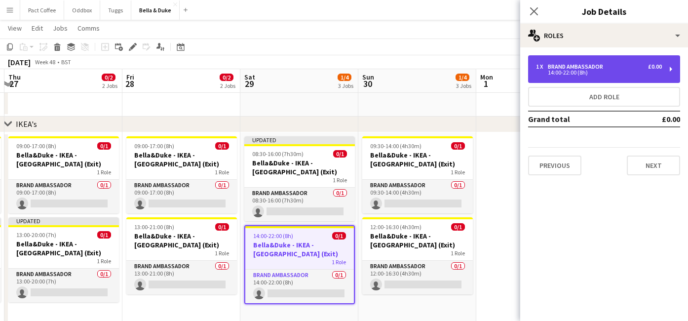
click at [623, 80] on div "1 x Brand Ambassador £0.00 14:00-22:00 (8h)" at bounding box center [604, 69] width 152 height 28
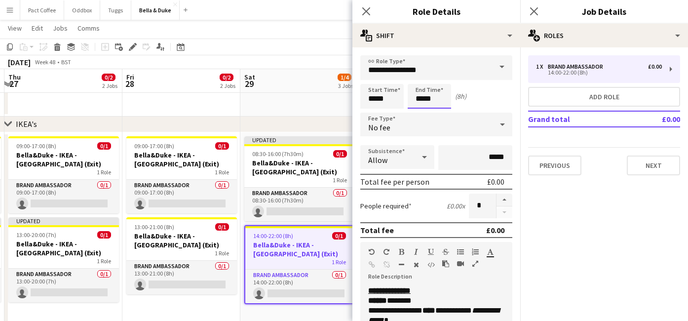
click at [438, 94] on input "*****" at bounding box center [429, 96] width 43 height 25
type input "*****"
click at [324, 317] on app-date-cell "Updated 08:30-16:00 (7h30m) 0/1 [PERSON_NAME] - IKEA - [GEOGRAPHIC_DATA] (Exit)…" at bounding box center [299, 227] width 118 height 191
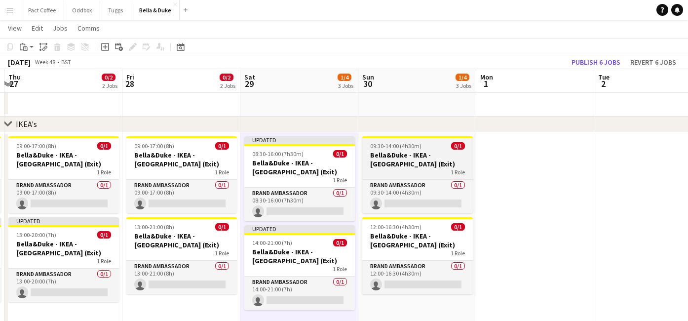
click at [419, 158] on h3 "Bella&Duke - IKEA - [GEOGRAPHIC_DATA] (Exit)" at bounding box center [417, 160] width 111 height 18
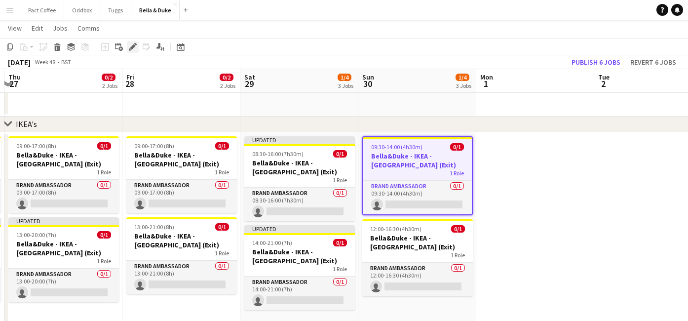
click at [133, 46] on icon at bounding box center [132, 46] width 5 height 5
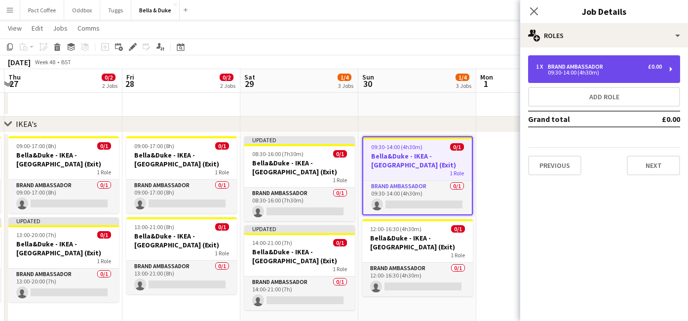
click at [566, 74] on div "09:30-14:00 (4h30m)" at bounding box center [599, 72] width 126 height 5
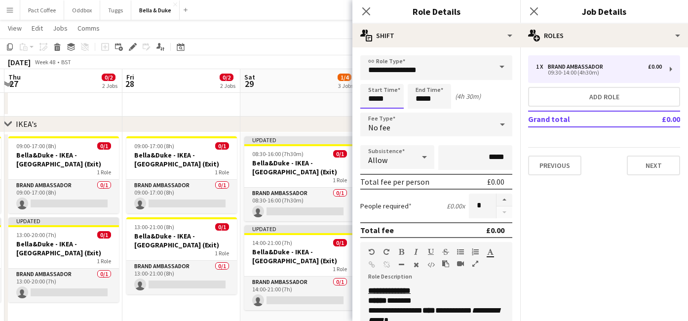
click at [394, 97] on input "*****" at bounding box center [381, 96] width 43 height 25
type input "*****"
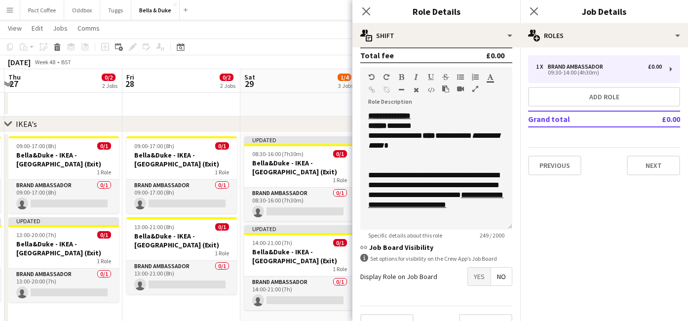
scroll to position [196, 0]
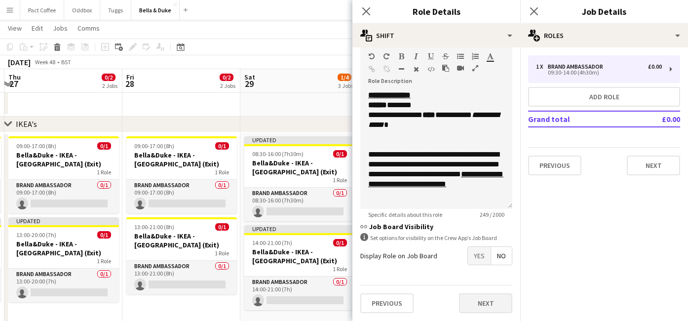
type input "*****"
click at [492, 304] on button "Next" at bounding box center [485, 303] width 53 height 20
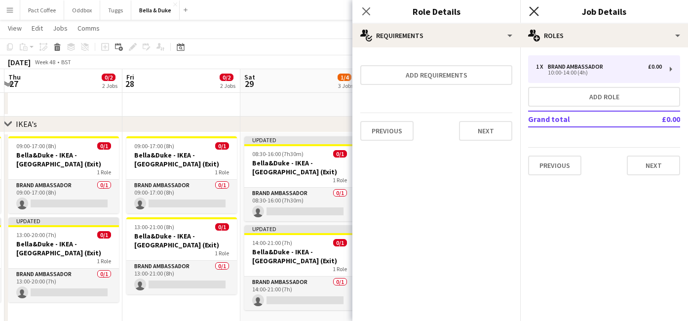
click at [534, 12] on icon "Close pop-in" at bounding box center [533, 10] width 9 height 9
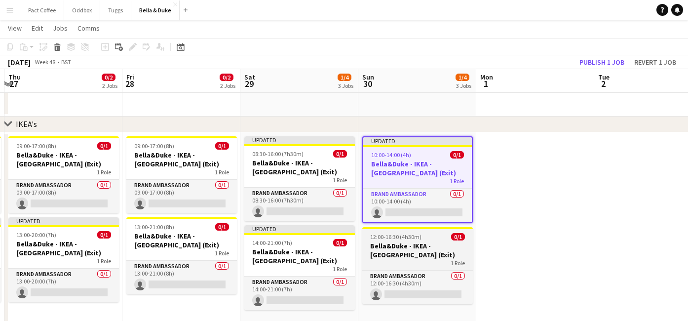
click at [433, 249] on h3 "Bella&Duke - IKEA - [GEOGRAPHIC_DATA] (Exit)" at bounding box center [417, 250] width 111 height 18
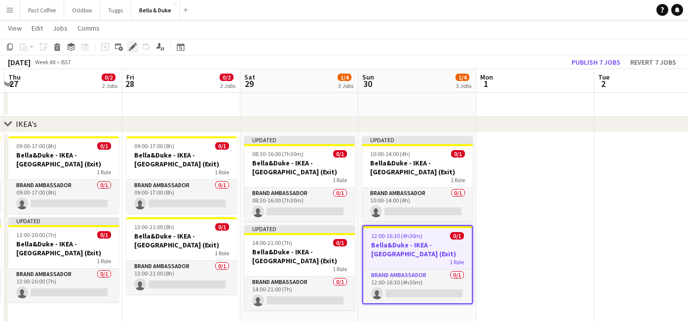
click at [134, 46] on icon at bounding box center [132, 46] width 5 height 5
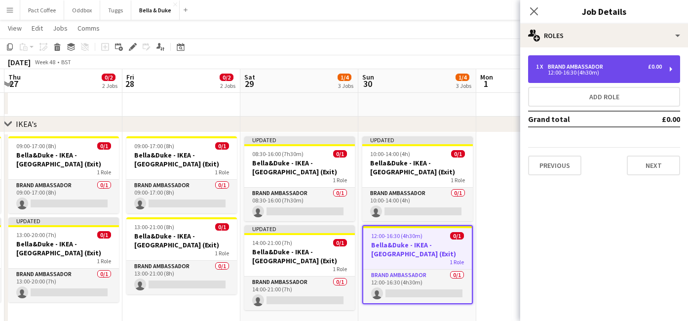
click at [600, 71] on div "12:00-16:30 (4h30m)" at bounding box center [599, 72] width 126 height 5
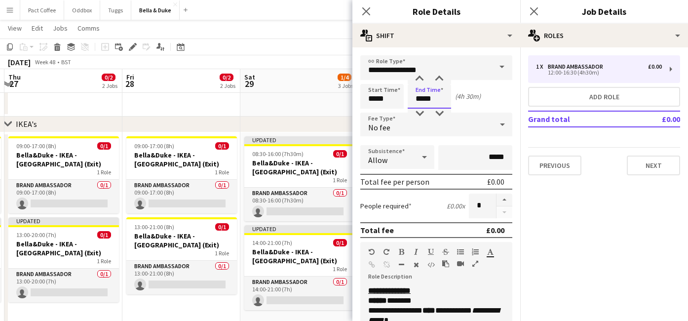
click at [438, 99] on input "*****" at bounding box center [429, 96] width 43 height 25
type input "*****"
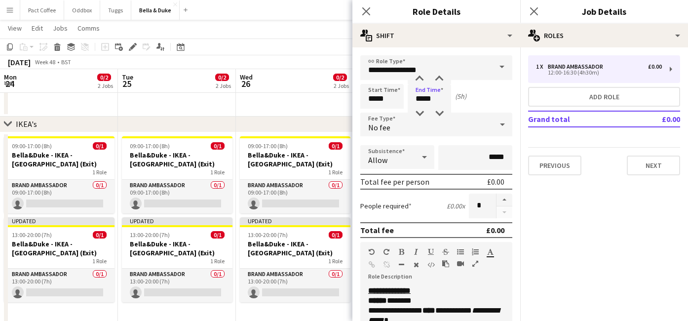
scroll to position [0, 350]
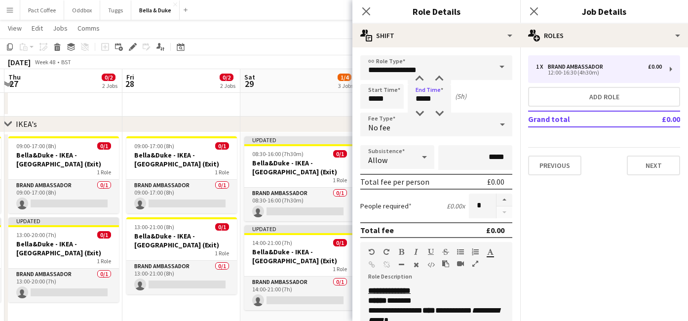
type input "*****"
click at [340, 112] on app-date-cell at bounding box center [299, 102] width 118 height 30
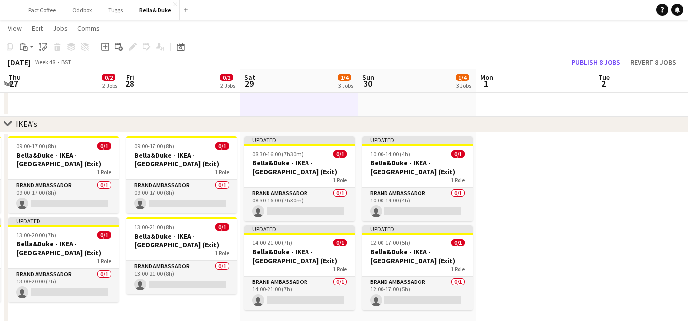
click at [525, 247] on app-date-cell at bounding box center [535, 231] width 118 height 199
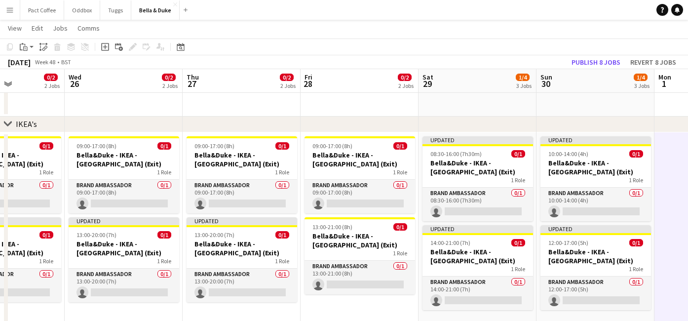
scroll to position [0, 290]
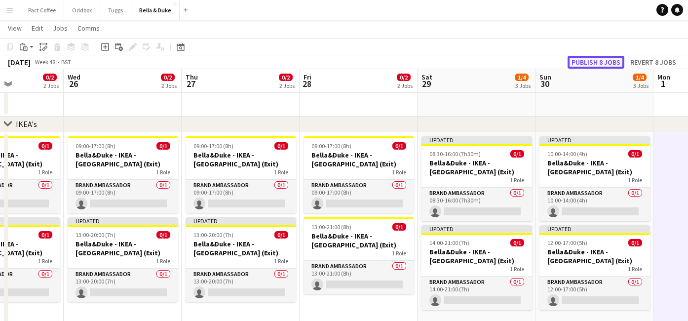
click at [607, 63] on button "Publish 8 jobs" at bounding box center [596, 62] width 57 height 13
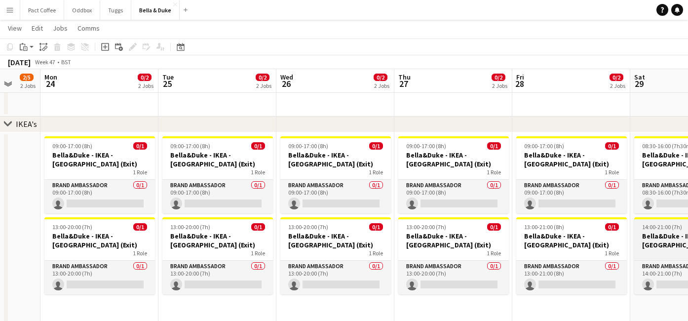
scroll to position [0, 315]
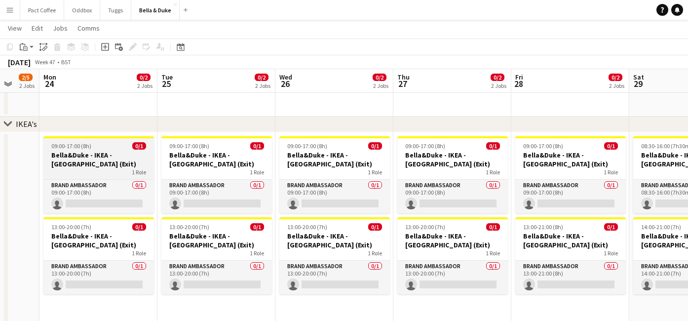
click at [107, 157] on h3 "Bella&Duke - IKEA - [GEOGRAPHIC_DATA] (Exit)" at bounding box center [98, 160] width 111 height 18
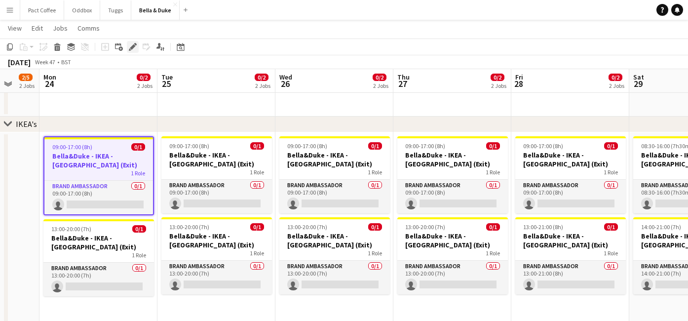
click at [136, 45] on icon "Edit" at bounding box center [133, 47] width 8 height 8
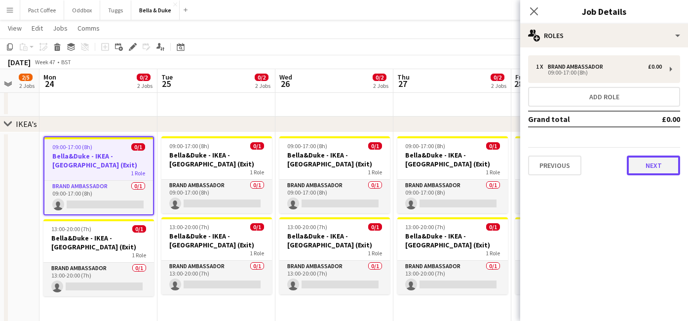
click at [633, 168] on button "Next" at bounding box center [653, 166] width 53 height 20
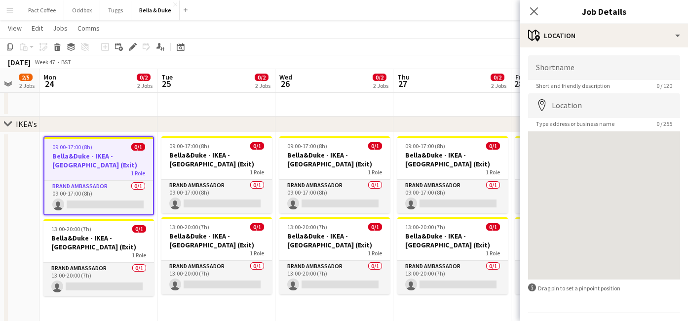
scroll to position [28, 0]
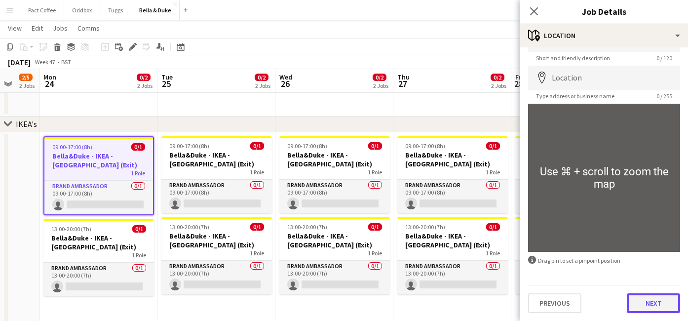
click at [643, 300] on button "Next" at bounding box center [653, 303] width 53 height 20
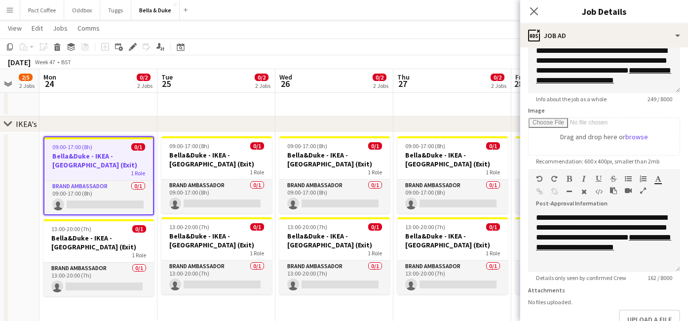
scroll to position [167, 0]
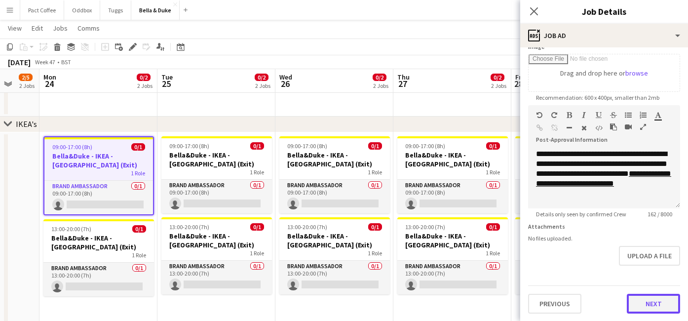
click at [650, 301] on button "Next" at bounding box center [653, 304] width 53 height 20
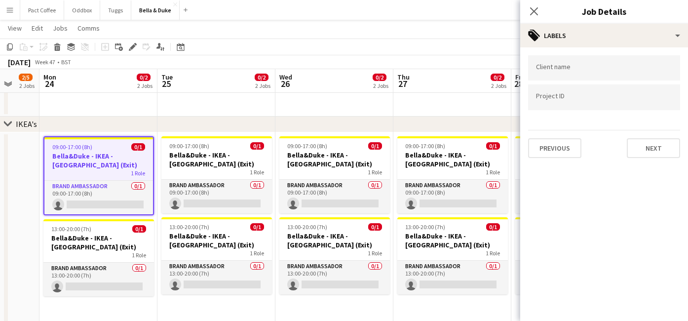
scroll to position [0, 0]
click at [642, 136] on div "Previous Next" at bounding box center [604, 144] width 152 height 28
click at [642, 142] on button "Next" at bounding box center [653, 148] width 53 height 20
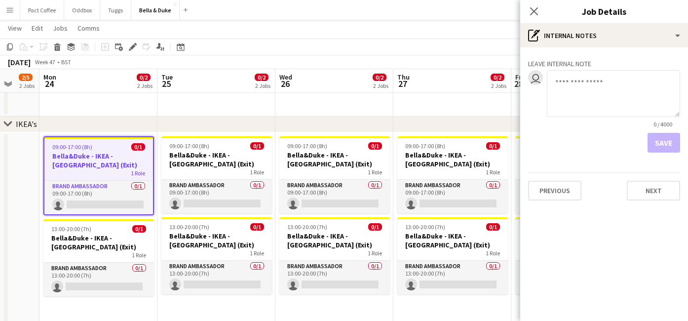
click at [660, 175] on div "Previous Next" at bounding box center [604, 186] width 152 height 28
click at [653, 191] on button "Next" at bounding box center [653, 191] width 53 height 20
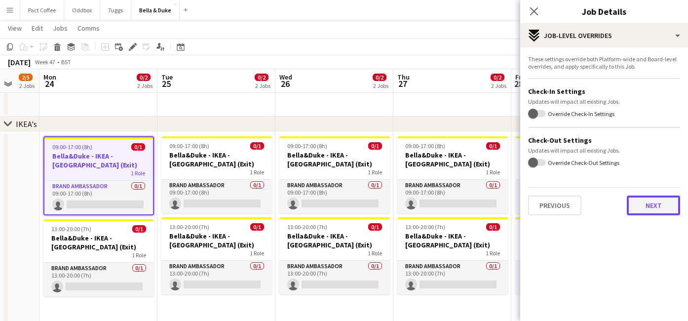
click at [647, 206] on button "Next" at bounding box center [653, 206] width 53 height 20
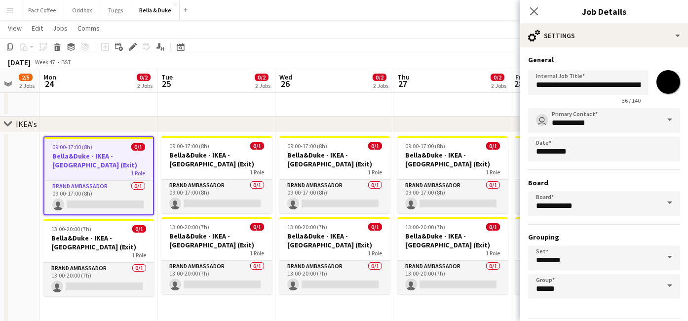
scroll to position [34, 0]
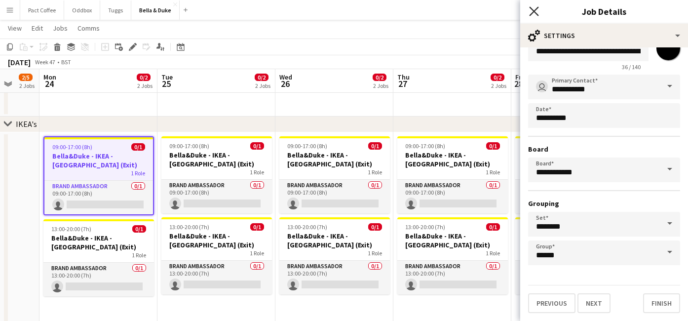
click at [534, 12] on icon "Close pop-in" at bounding box center [533, 10] width 9 height 9
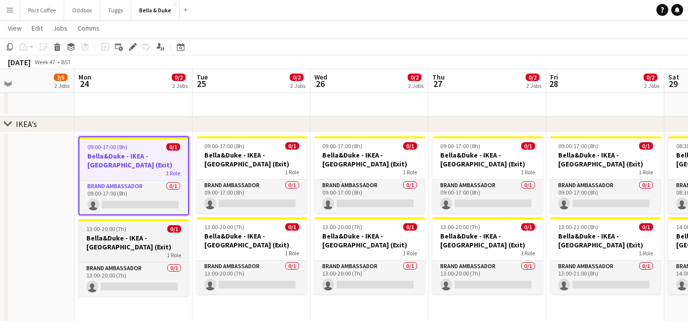
scroll to position [0, 278]
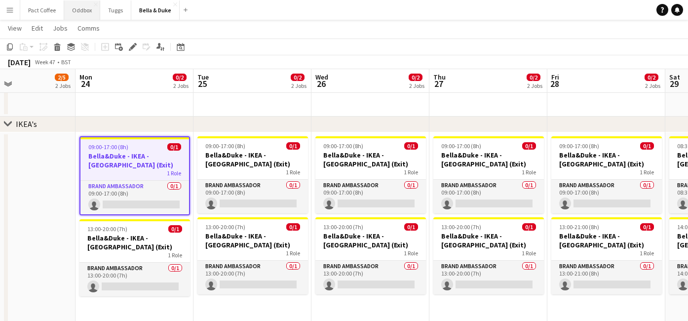
click at [80, 14] on button "Oddbox Close" at bounding box center [82, 9] width 36 height 19
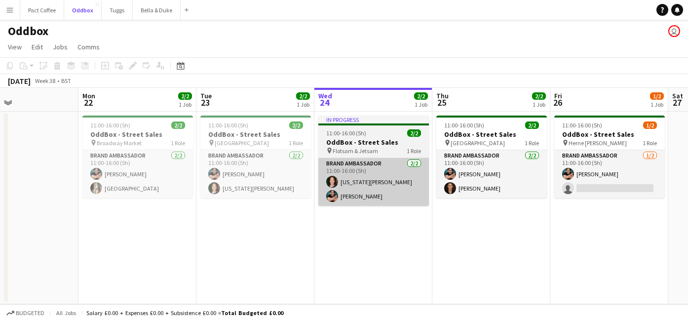
scroll to position [0, 274]
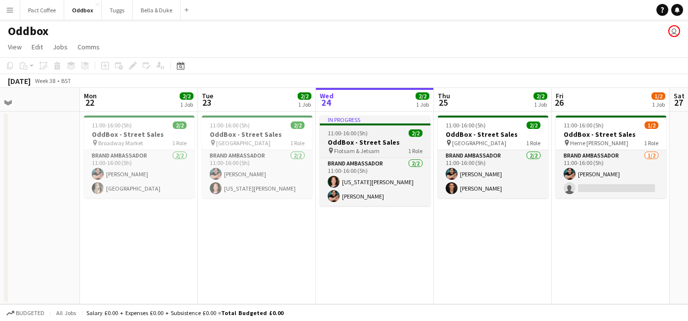
click at [345, 143] on h3 "OddBox - Street Sales" at bounding box center [375, 142] width 111 height 9
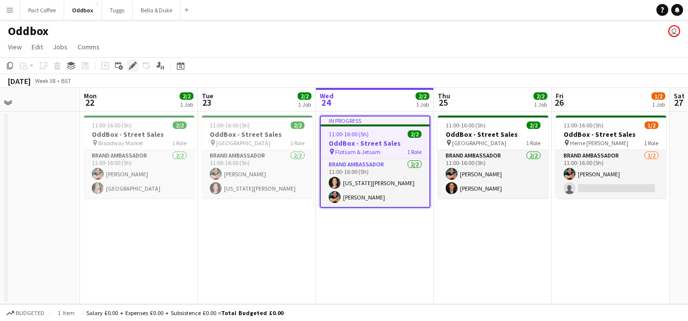
click at [136, 68] on icon "Edit" at bounding box center [133, 66] width 8 height 8
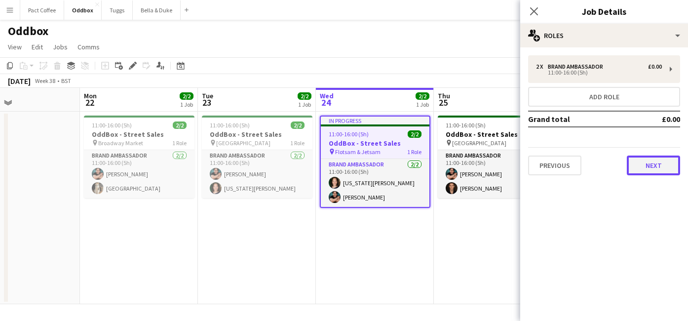
click at [638, 165] on button "Next" at bounding box center [653, 166] width 53 height 20
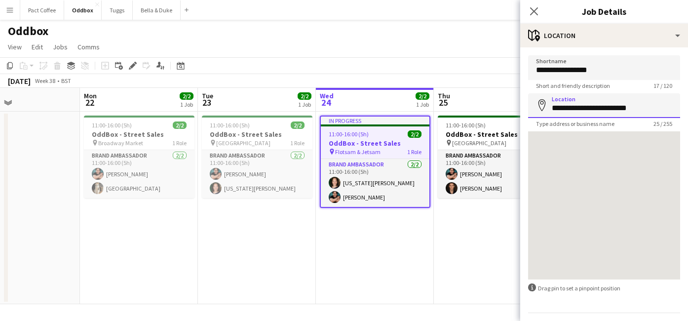
drag, startPoint x: 643, startPoint y: 110, endPoint x: 530, endPoint y: 110, distance: 113.6
click at [530, 110] on input "**********" at bounding box center [604, 105] width 152 height 25
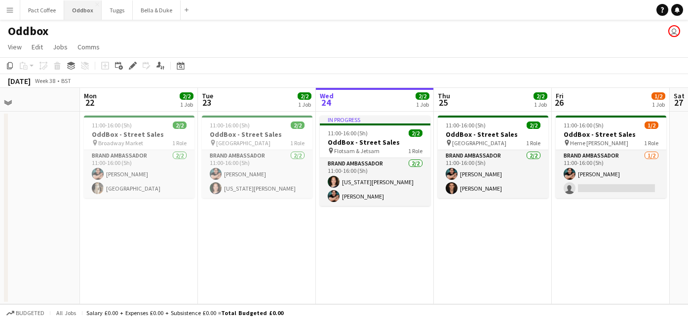
click at [79, 13] on button "Oddbox Close" at bounding box center [83, 9] width 38 height 19
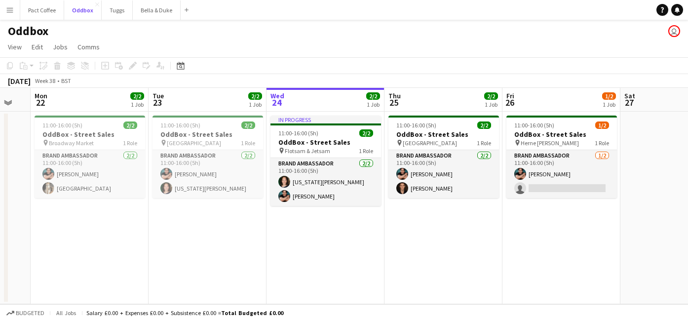
scroll to position [0, 203]
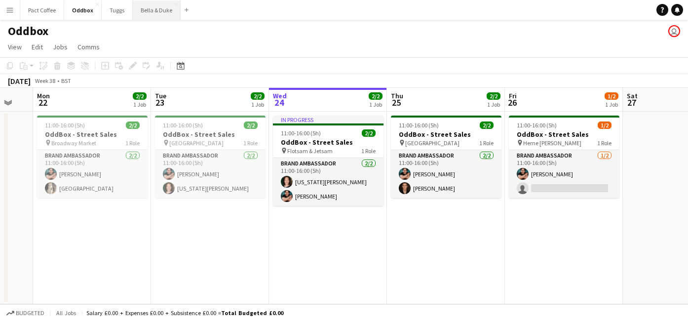
click at [163, 17] on button "Bella & Duke Close" at bounding box center [157, 9] width 48 height 19
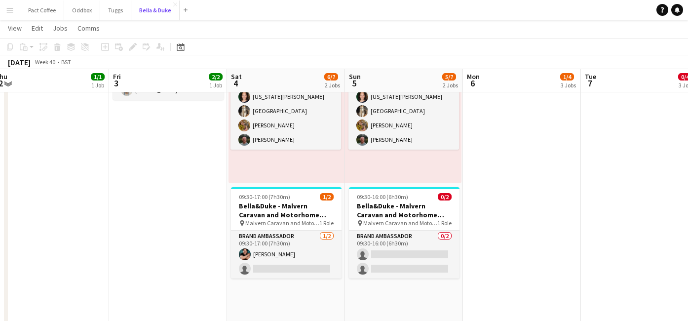
scroll to position [224, 0]
